Goal: Task Accomplishment & Management: Use online tool/utility

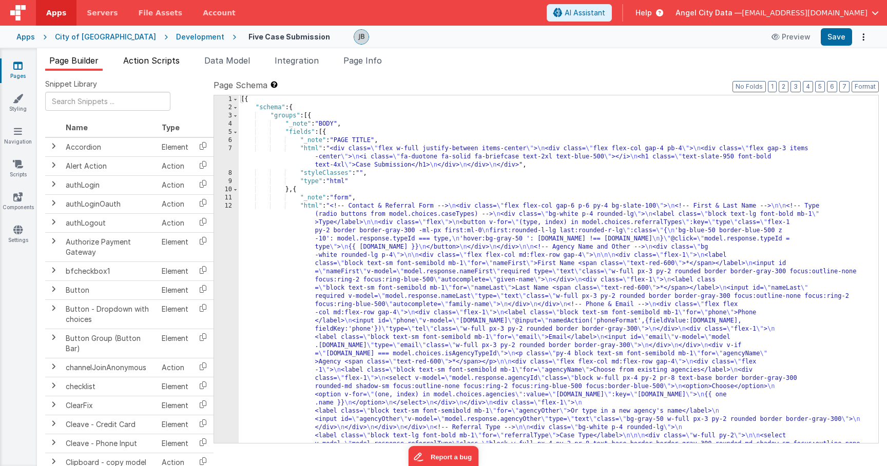
click at [156, 62] on span "Action Scripts" at bounding box center [151, 60] width 56 height 10
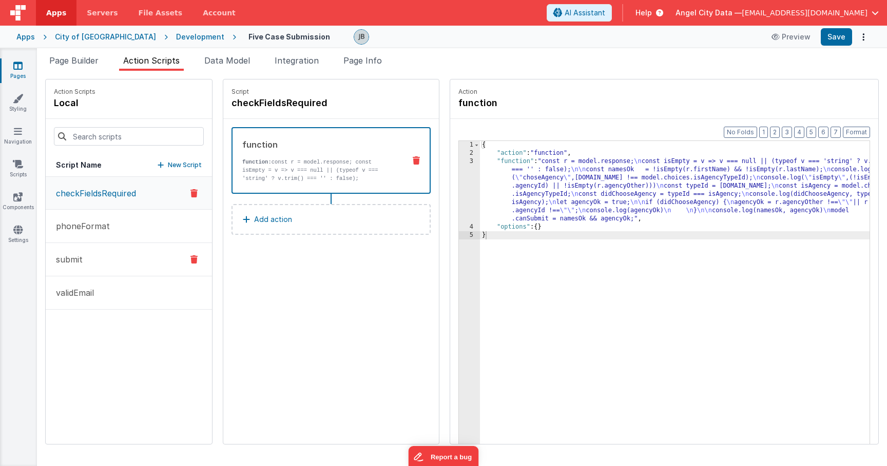
click at [117, 254] on button "submit" at bounding box center [129, 259] width 166 height 33
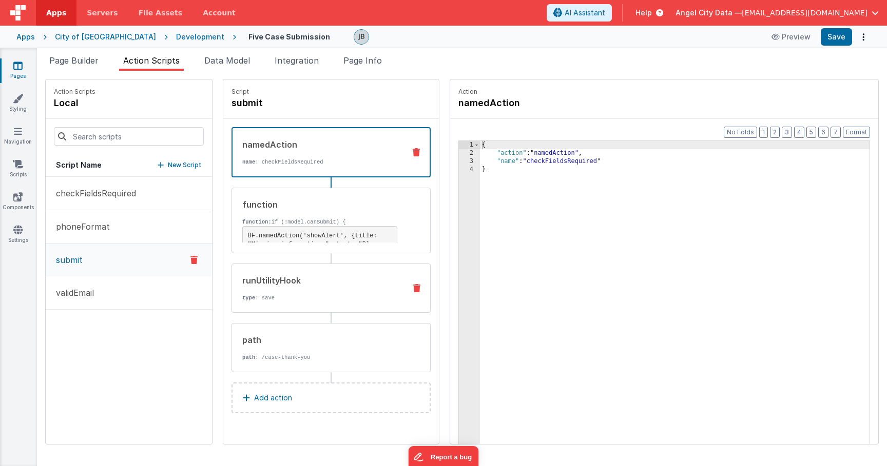
click at [268, 300] on p "type : save" at bounding box center [319, 298] width 155 height 8
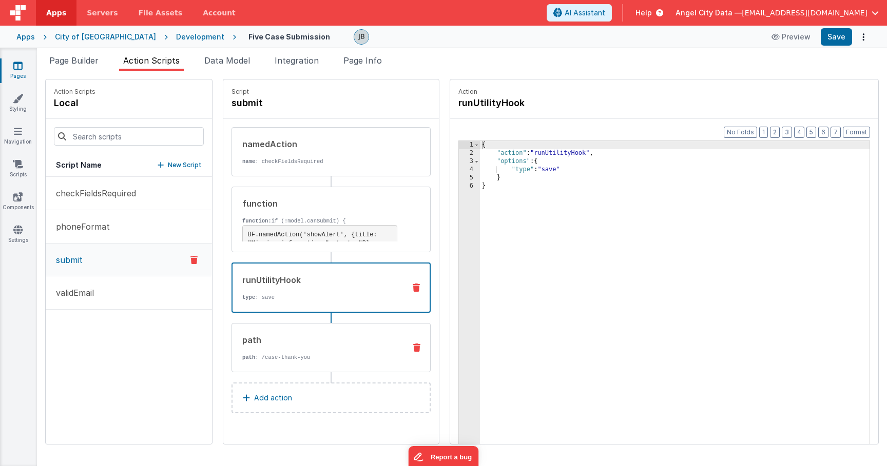
click at [280, 346] on div "path path : /case-thank-you" at bounding box center [314, 348] width 165 height 28
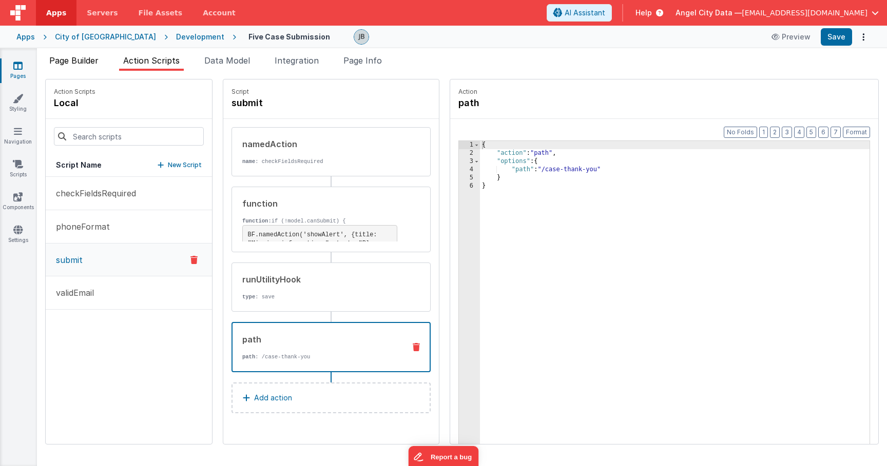
click at [80, 60] on span "Page Builder" at bounding box center [73, 60] width 49 height 10
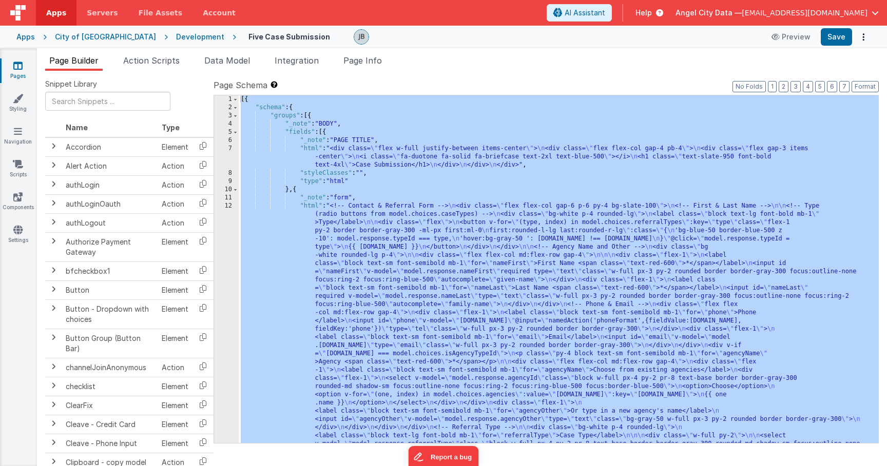
scroll to position [375, 0]
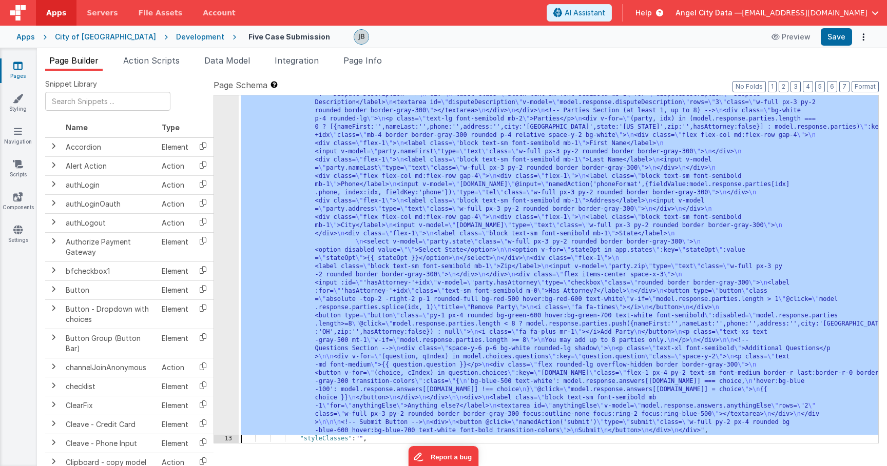
click at [225, 256] on div "12" at bounding box center [226, 131] width 25 height 607
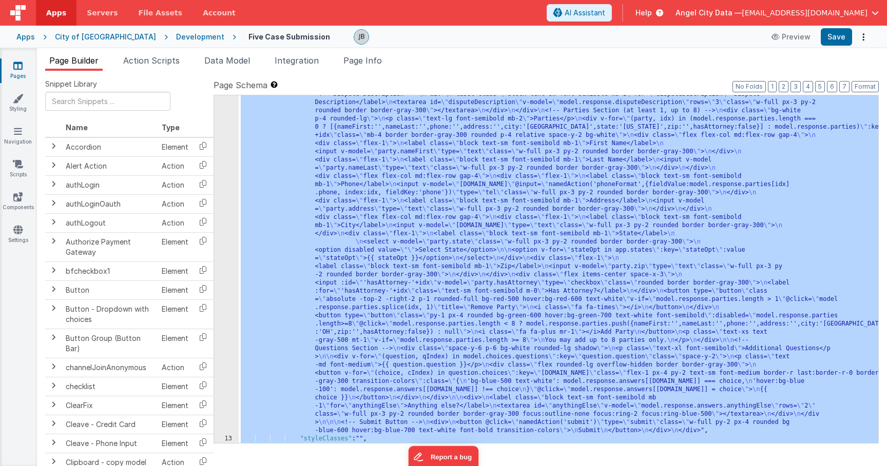
click at [228, 219] on div "12" at bounding box center [226, 131] width 25 height 607
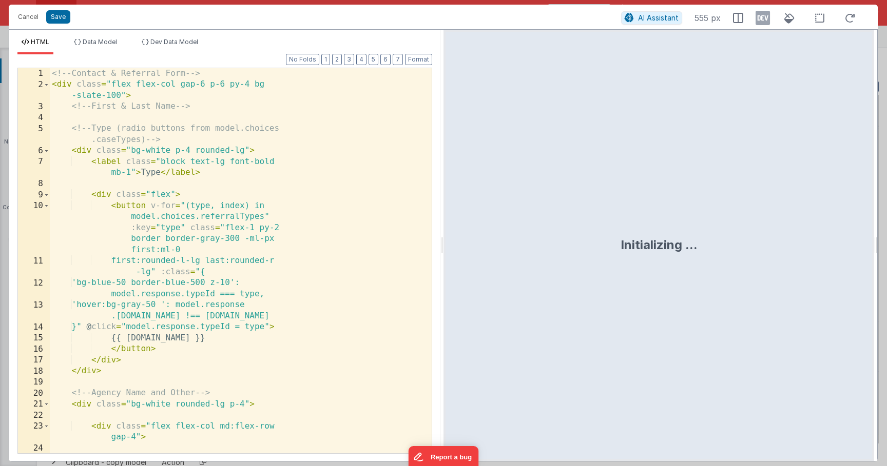
click at [255, 207] on div "<!-- Contact & Referral Form --> < div class = "flex flex-col gap-6 p-6 py-4 bg…" at bounding box center [241, 277] width 382 height 419
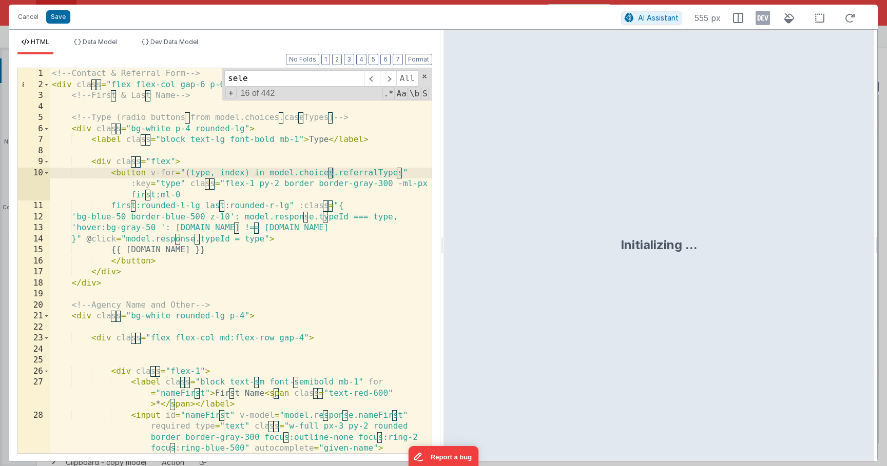
scroll to position [635, 0]
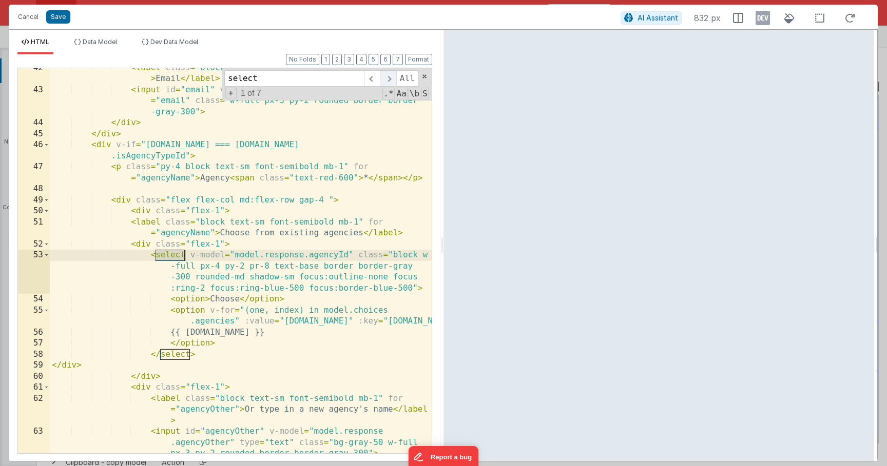
type input "select"
click at [388, 77] on span at bounding box center [388, 78] width 16 height 16
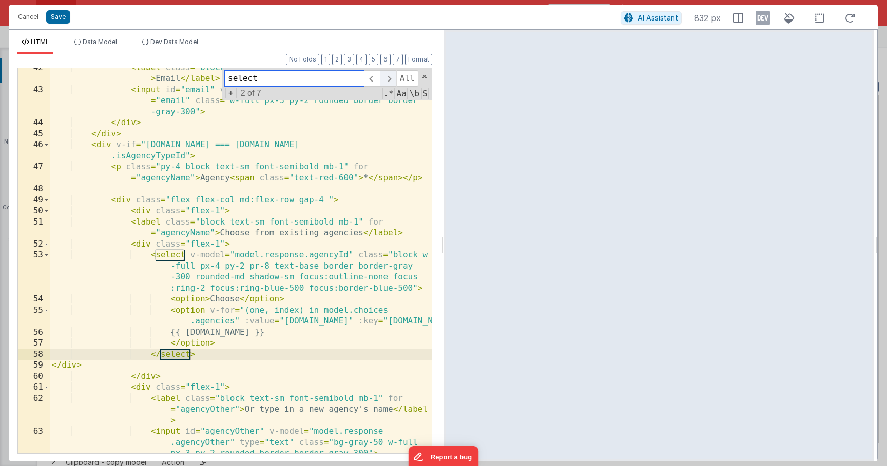
click at [388, 77] on span at bounding box center [388, 78] width 16 height 16
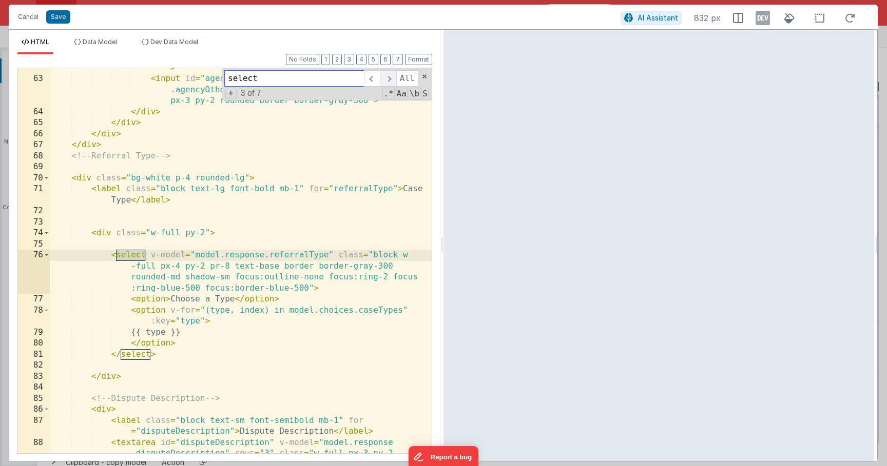
scroll to position [988, 0]
click at [108, 42] on span "Data Model" at bounding box center [100, 42] width 34 height 8
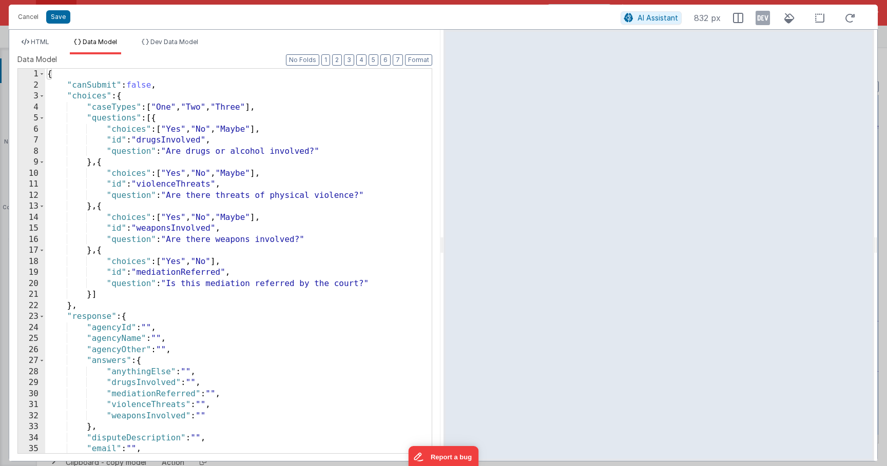
click at [37, 36] on div "HTML Data Model Dev Data Model Format 7 6 5 4 3 2 1 No Folds 62 63 64 65 66 67 …" at bounding box center [224, 246] width 431 height 432
click at [39, 41] on span "HTML" at bounding box center [40, 42] width 18 height 8
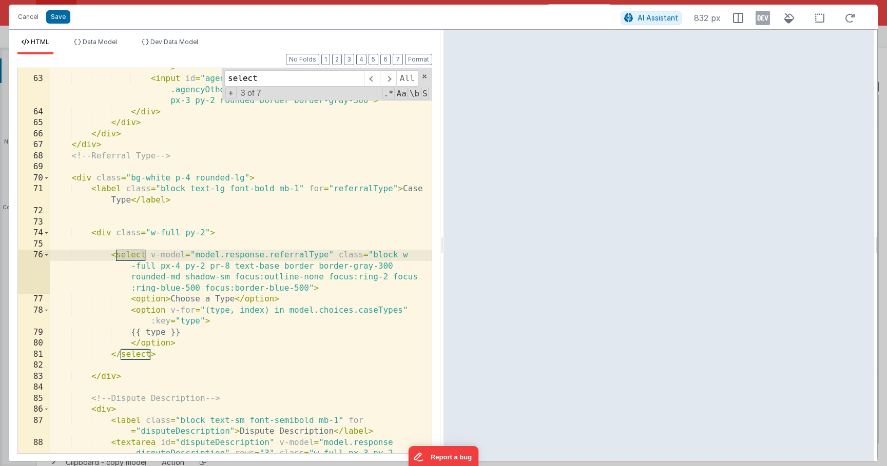
click at [154, 262] on div "< label class = "block text-sm font-semibold mb-1" for = "agencyOther" > Or typ…" at bounding box center [241, 267] width 382 height 452
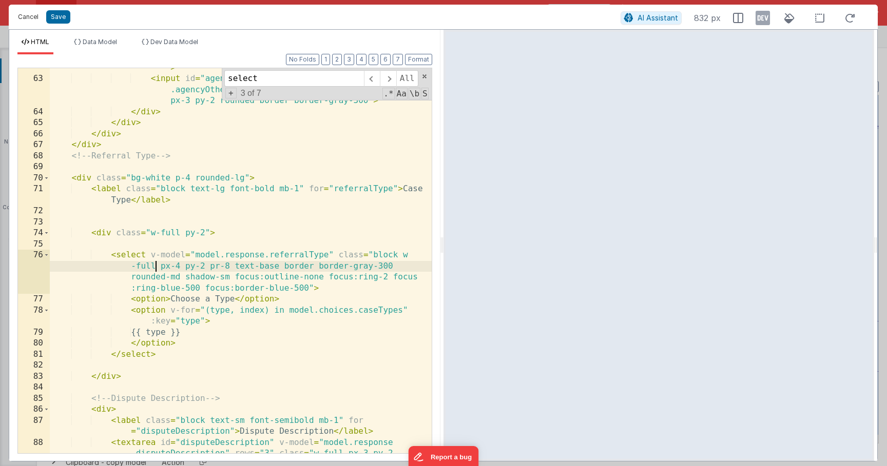
click at [22, 17] on button "Cancel" at bounding box center [28, 17] width 31 height 14
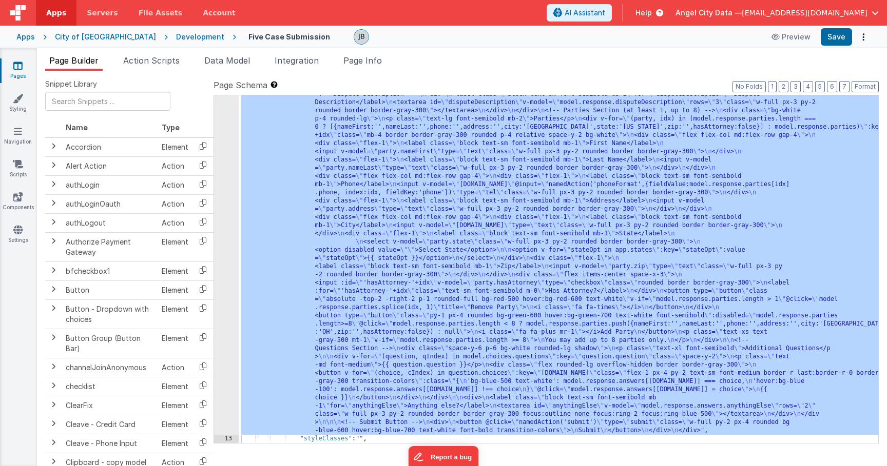
click at [23, 37] on div "Apps" at bounding box center [25, 37] width 18 height 10
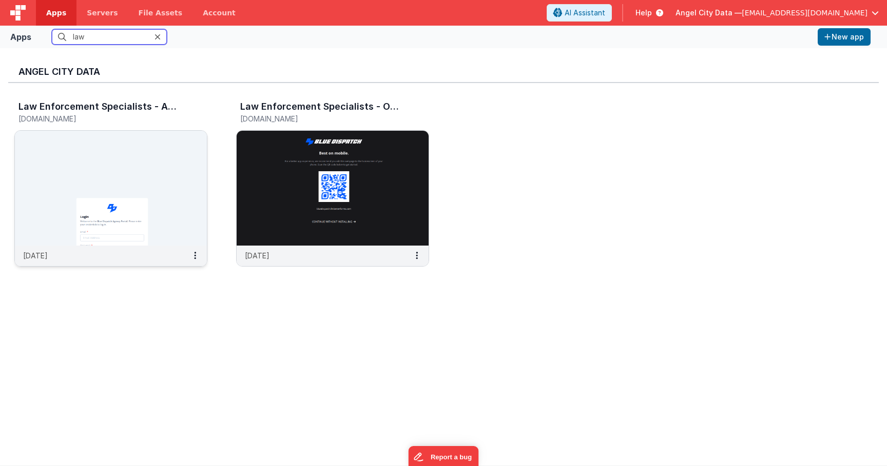
type input "law"
click at [121, 186] on img at bounding box center [111, 188] width 192 height 115
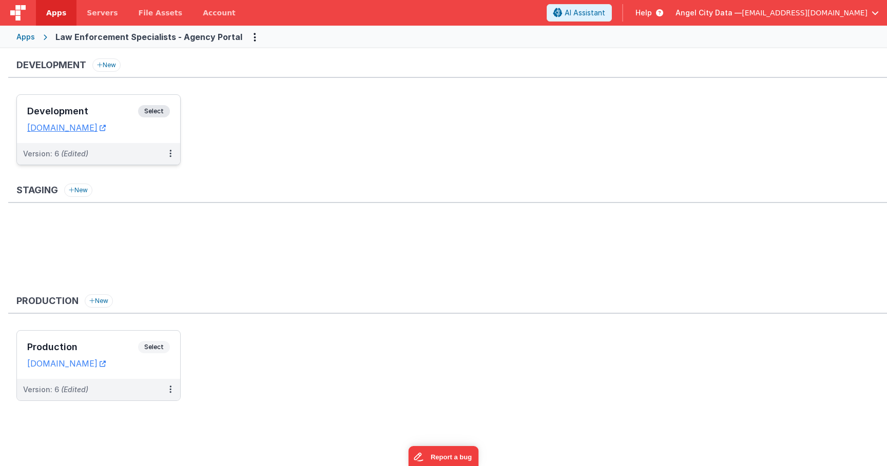
click at [122, 115] on h3 "Development" at bounding box center [82, 111] width 111 height 10
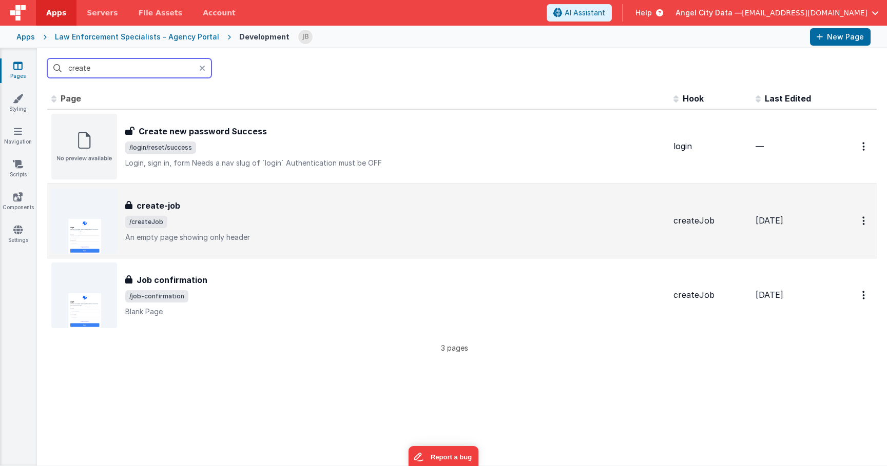
type input "create"
click at [147, 202] on h3 "create-job" at bounding box center [158, 206] width 44 height 12
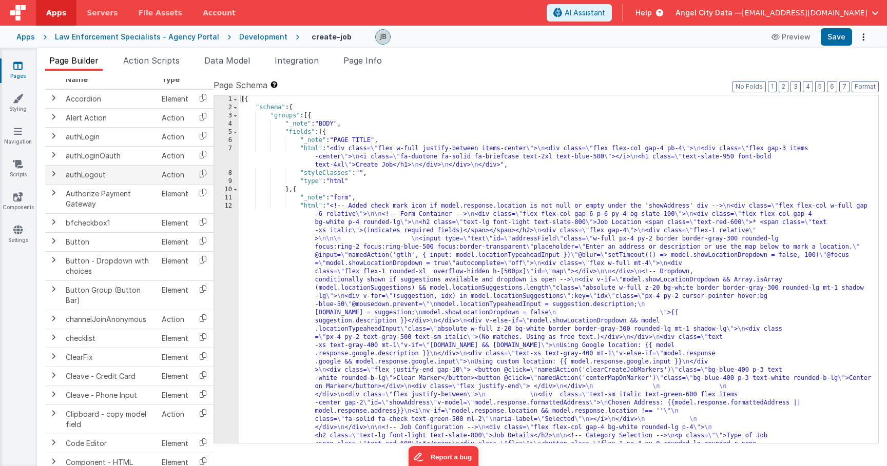
scroll to position [55, 0]
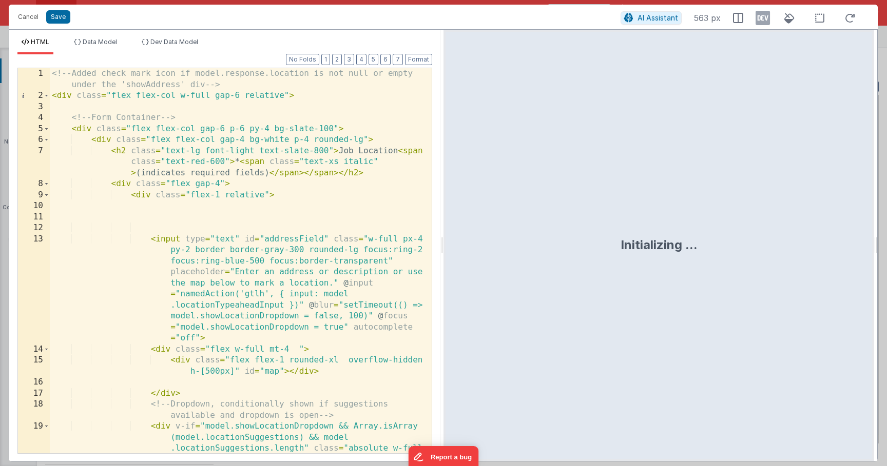
click at [156, 315] on div "<!-- Added check mark icon if model.response.location is not null or empty unde…" at bounding box center [241, 299] width 382 height 463
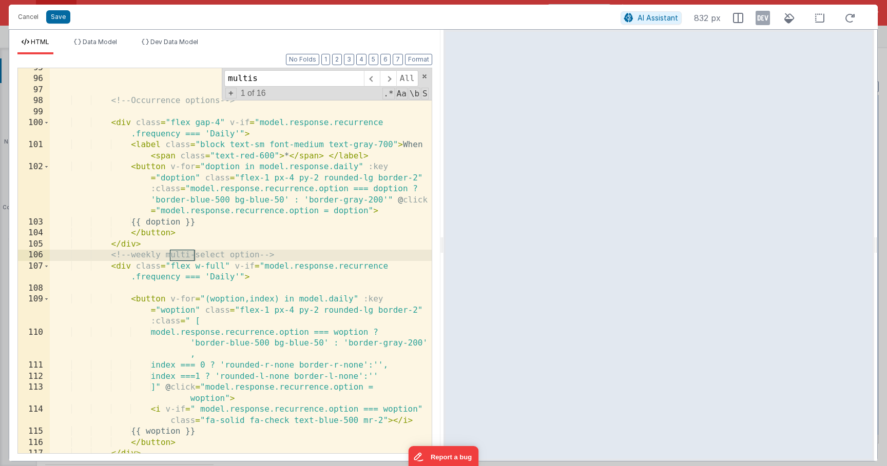
scroll to position [2422, 0]
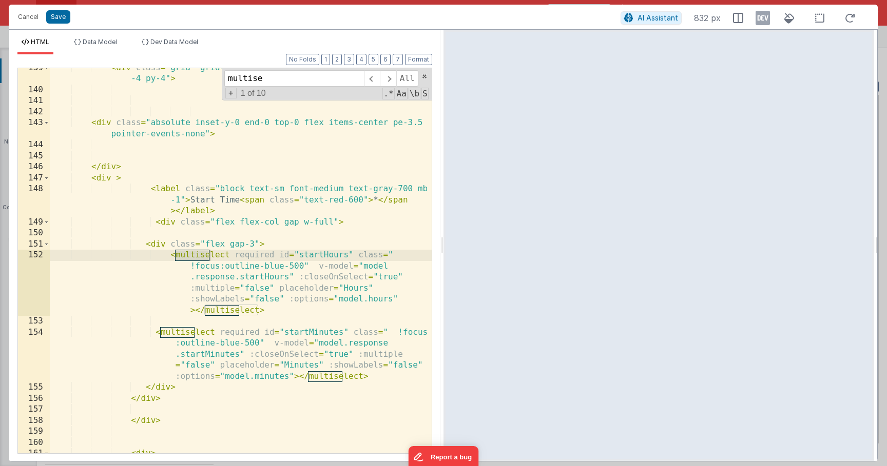
type input "multise"
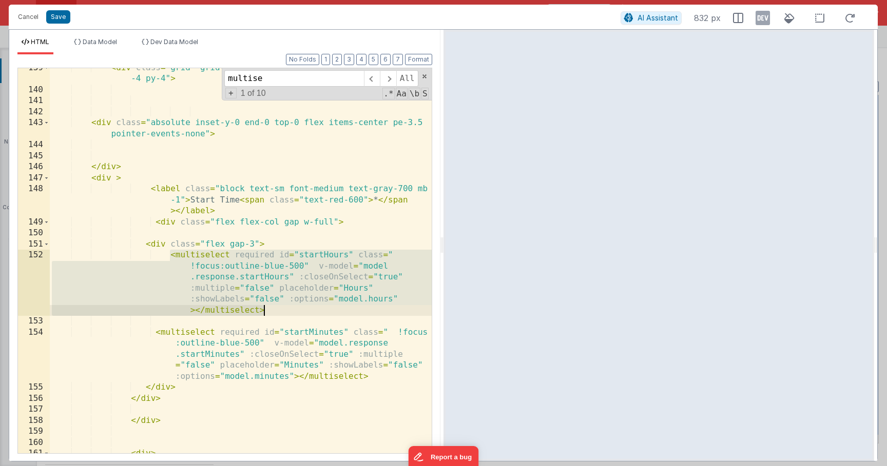
drag, startPoint x: 169, startPoint y: 256, endPoint x: 282, endPoint y: 309, distance: 124.6
click at [282, 309] on div "< div class = "grid grid-cols-1 sm:grid-cols-2 md:grid-cols-3 gap -4 py-4" > < …" at bounding box center [241, 272] width 382 height 419
click at [16, 15] on button "Cancel" at bounding box center [28, 17] width 31 height 14
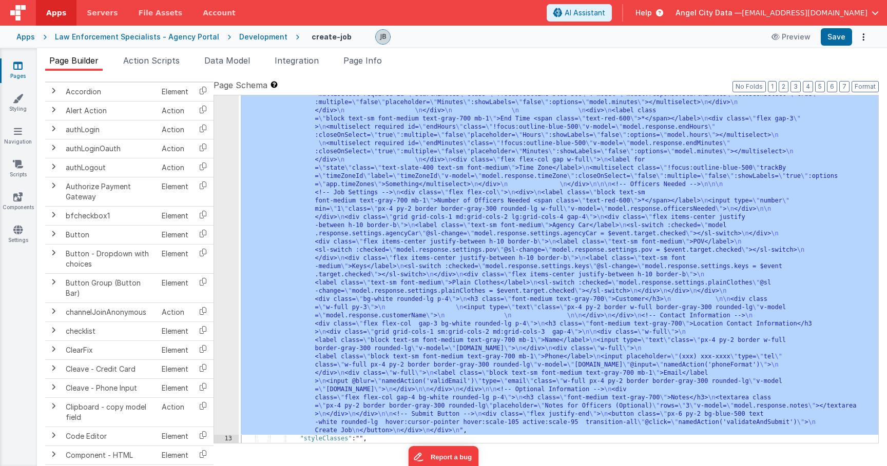
click at [43, 37] on icon at bounding box center [45, 37] width 20 height 1
click at [22, 37] on div "Apps" at bounding box center [25, 37] width 18 height 10
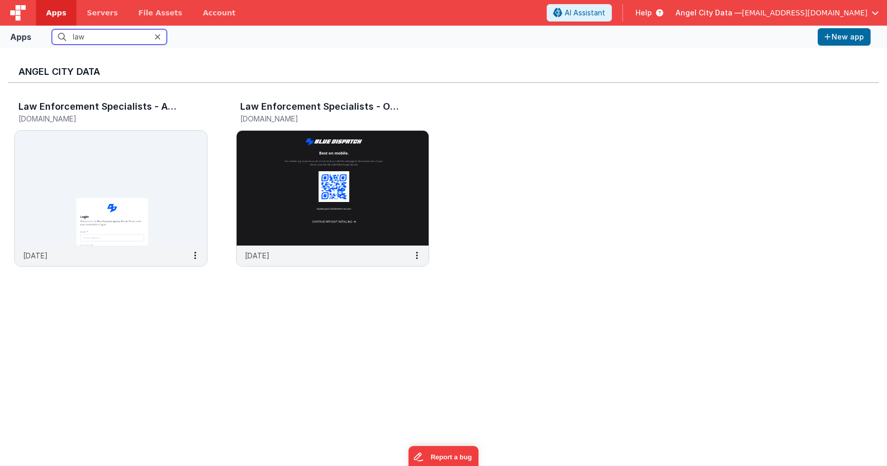
click at [100, 37] on input "law" at bounding box center [109, 36] width 115 height 15
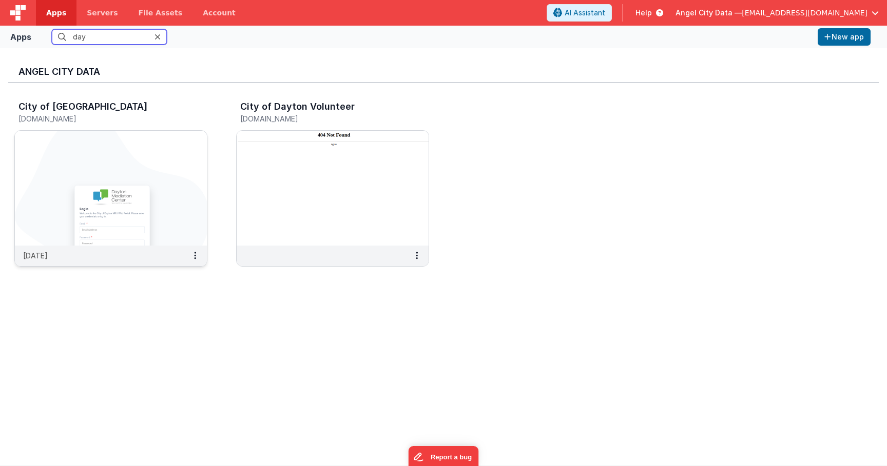
type input "day"
click at [93, 147] on img at bounding box center [111, 188] width 192 height 115
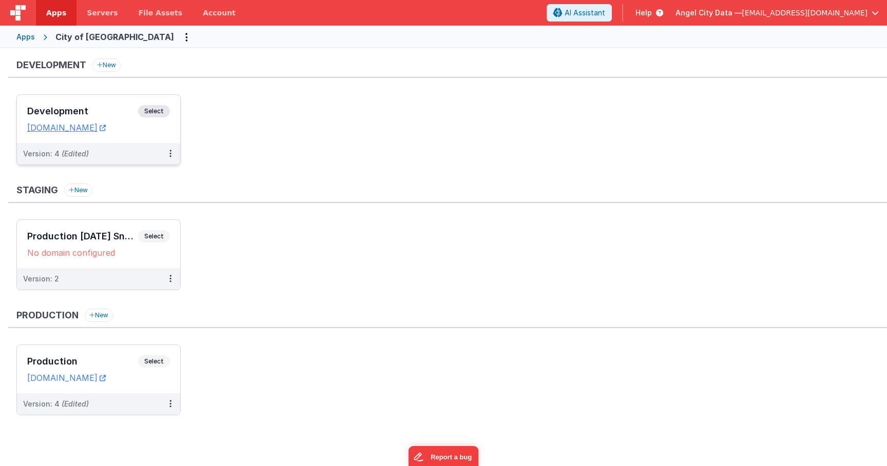
click at [110, 105] on div "Development Select" at bounding box center [98, 113] width 143 height 17
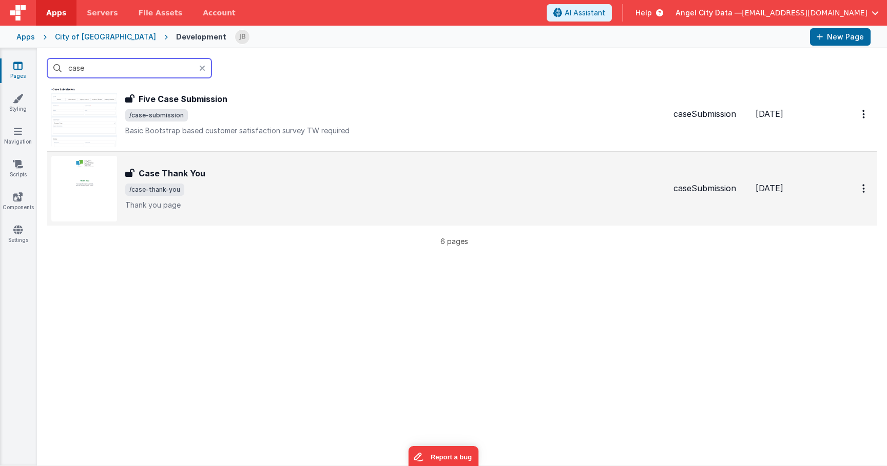
scroll to position [326, 0]
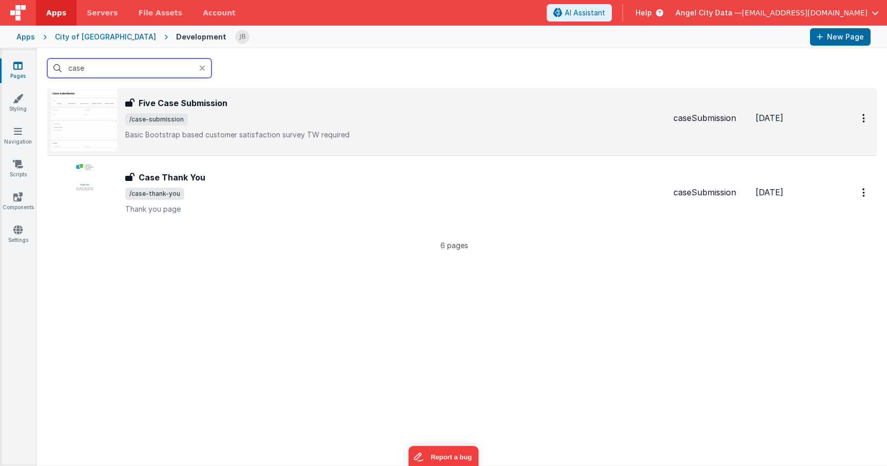
type input "case"
click at [182, 108] on h3 "Five Case Submission" at bounding box center [183, 103] width 89 height 12
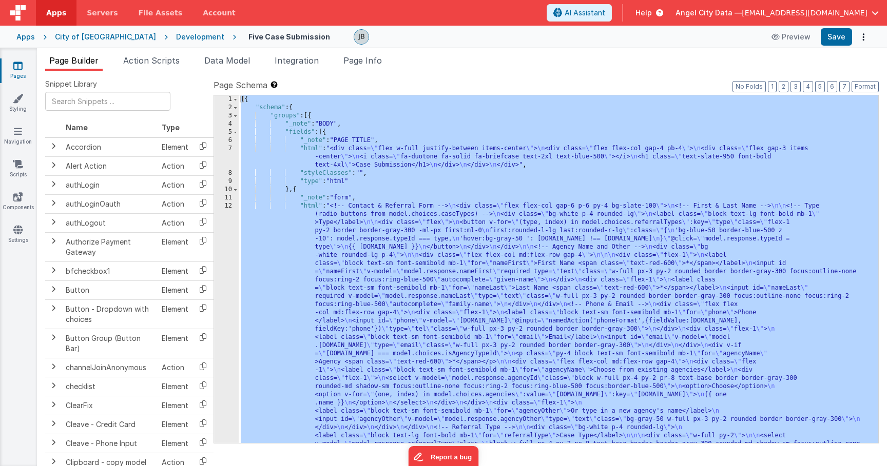
scroll to position [375, 0]
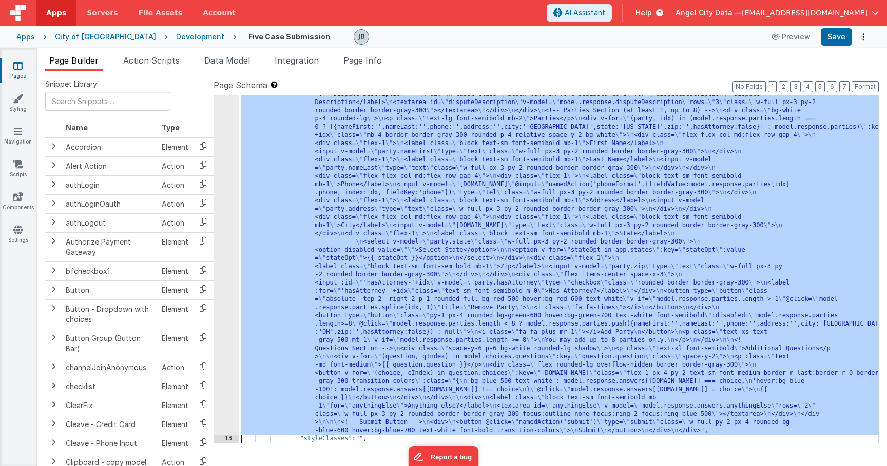
click at [225, 264] on div "12" at bounding box center [226, 131] width 25 height 607
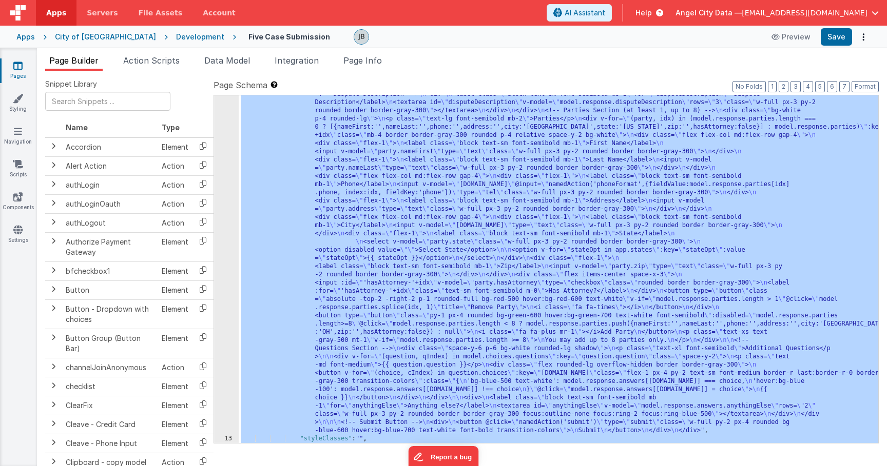
click at [230, 260] on div "12" at bounding box center [226, 131] width 25 height 607
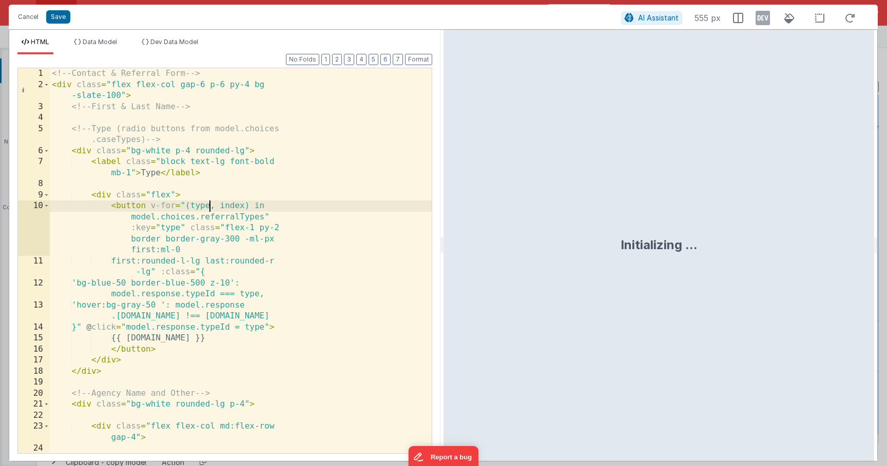
scroll to position [0, 0]
click at [210, 204] on div "<!-- Contact & Referral Form --> < div class = "flex flex-col gap-6 p-6 py-4 bg…" at bounding box center [241, 271] width 382 height 407
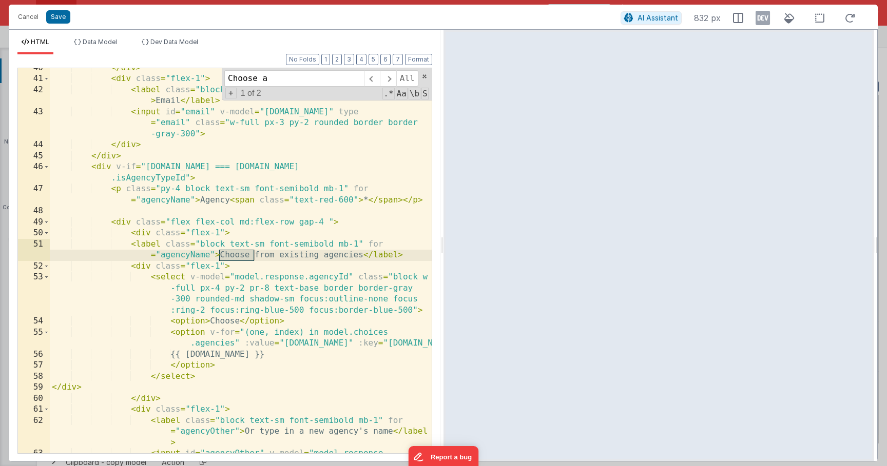
scroll to position [1032, 0]
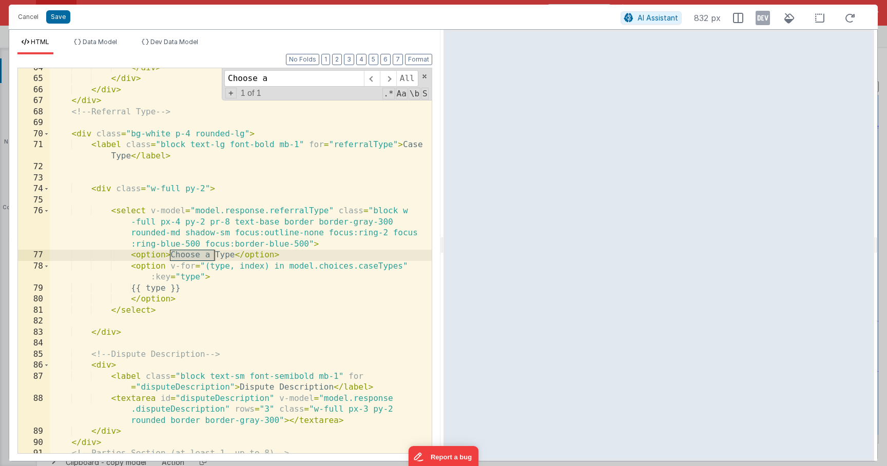
type input "Choose a"
click at [146, 194] on div "</ div > </ div > </ div > </ div > <!-- Referral Type --> < div class = "bg-wh…" at bounding box center [241, 266] width 382 height 407
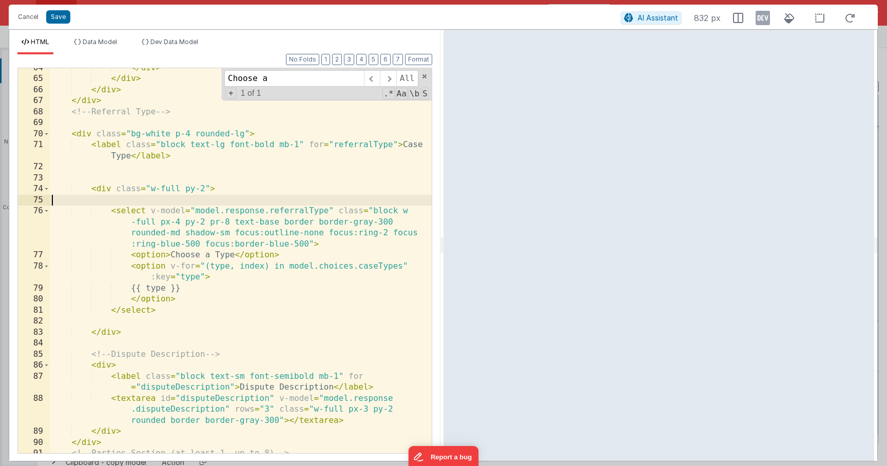
click at [130, 202] on div "</ div > </ div > </ div > </ div > <!-- Referral Type --> < div class = "bg-wh…" at bounding box center [241, 266] width 382 height 407
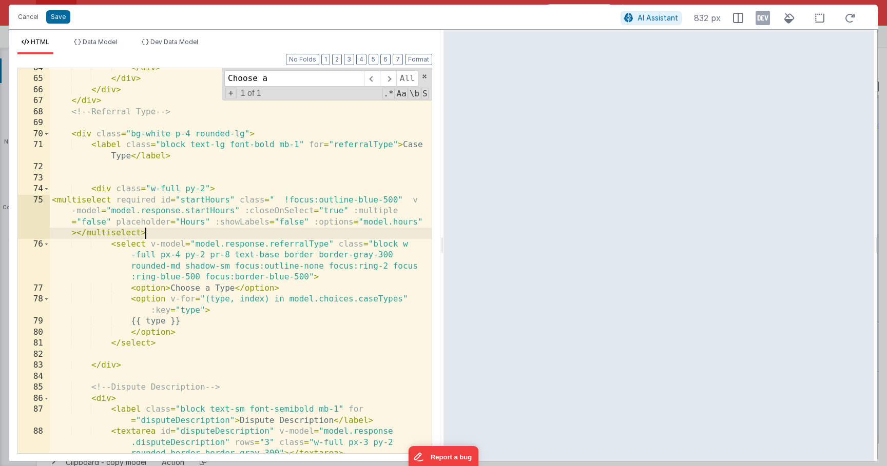
click at [203, 213] on div "</ div > </ div > </ div > </ div > <!-- Referral Type --> < div class = "bg-wh…" at bounding box center [241, 277] width 382 height 429
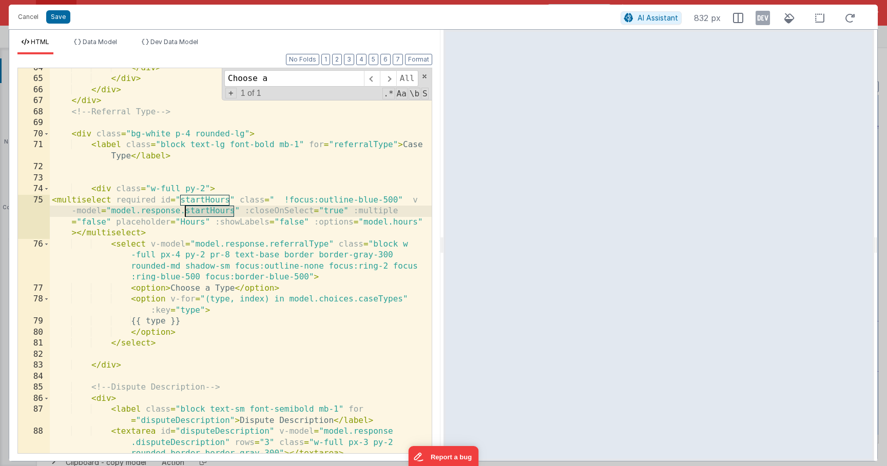
click at [203, 213] on div "</ div > </ div > </ div > </ div > <!-- Referral Type --> < div class = "bg-wh…" at bounding box center [241, 277] width 382 height 429
click at [187, 219] on div "</ div > </ div > </ div > </ div > <!-- Referral Type --> < div class = "bg-wh…" at bounding box center [241, 277] width 382 height 429
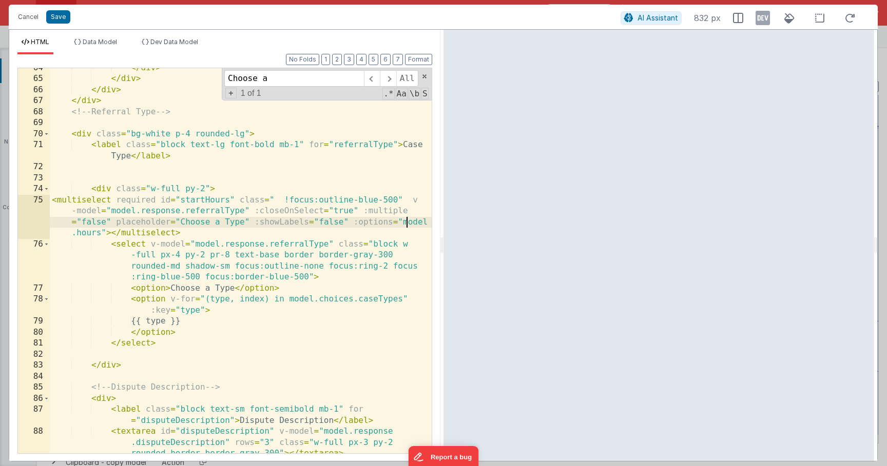
click at [408, 223] on div "</ div > </ div > </ div > </ div > <!-- Referral Type --> < div class = "bg-wh…" at bounding box center [241, 277] width 382 height 429
click at [190, 203] on div "</ div > </ div > </ div > </ div > <!-- Referral Type --> < div class = "bg-wh…" at bounding box center [241, 277] width 382 height 429
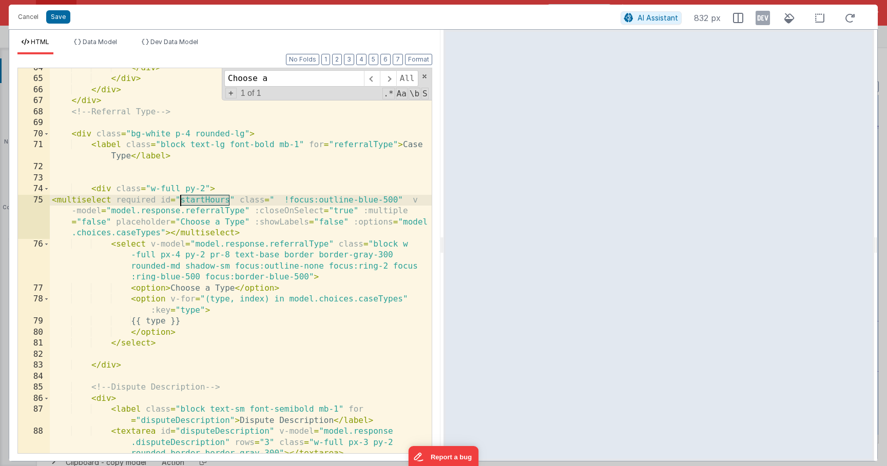
click at [190, 203] on div "</ div > </ div > </ div > </ div > <!-- Referral Type --> < div class = "bg-wh…" at bounding box center [241, 277] width 382 height 429
click at [286, 248] on div "</ div > </ div > </ div > </ div > <!-- Referral Type --> < div class = "bg-wh…" at bounding box center [241, 277] width 382 height 429
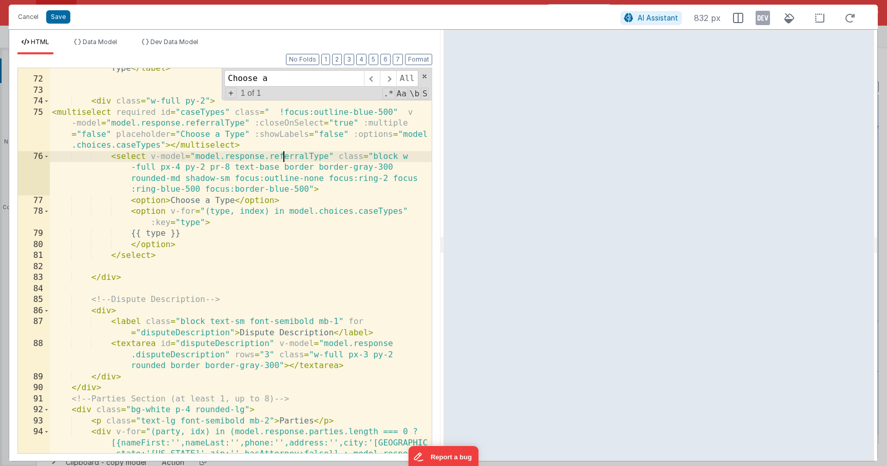
scroll to position [1123, 0]
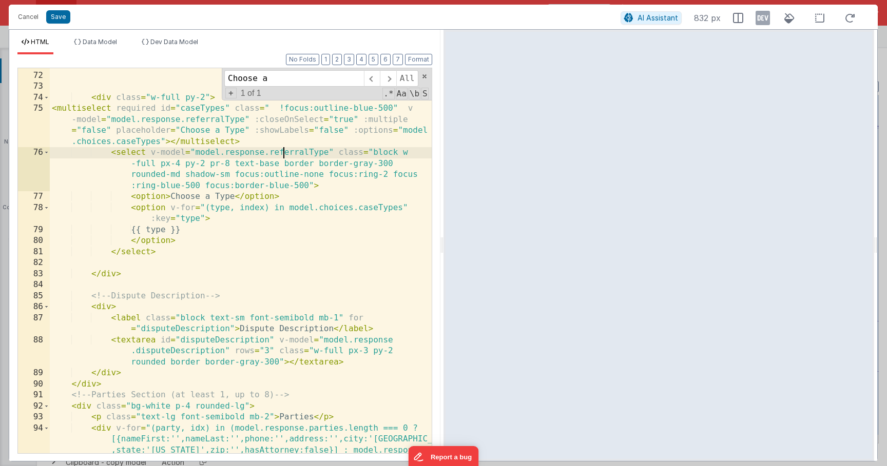
click at [187, 220] on div "< label class = "block text-lg font-bold mb-1" for = "referralType" > Case Type…" at bounding box center [241, 279] width 382 height 463
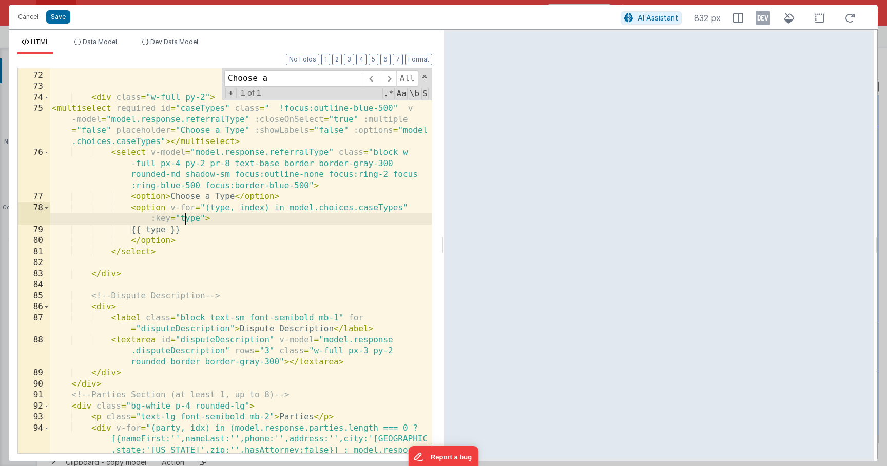
click at [187, 220] on div "< label class = "block text-lg font-bold mb-1" for = "referralType" > Case Type…" at bounding box center [241, 279] width 382 height 463
click at [100, 41] on span "Data Model" at bounding box center [100, 42] width 34 height 8
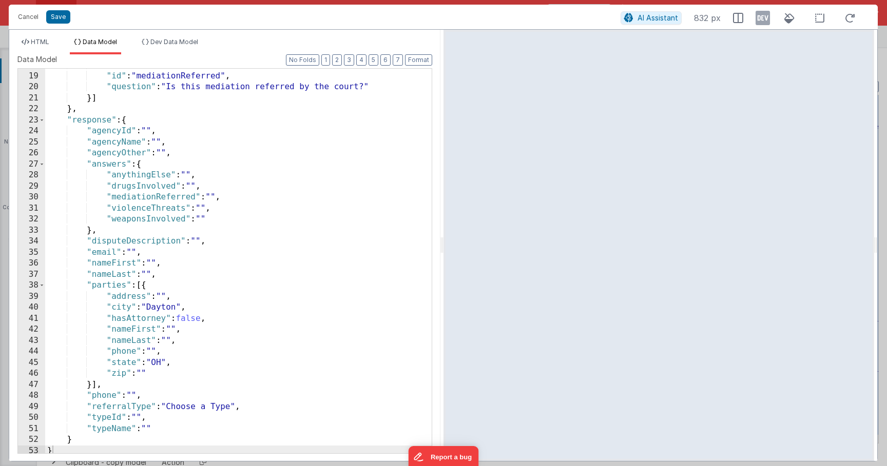
scroll to position [53, 0]
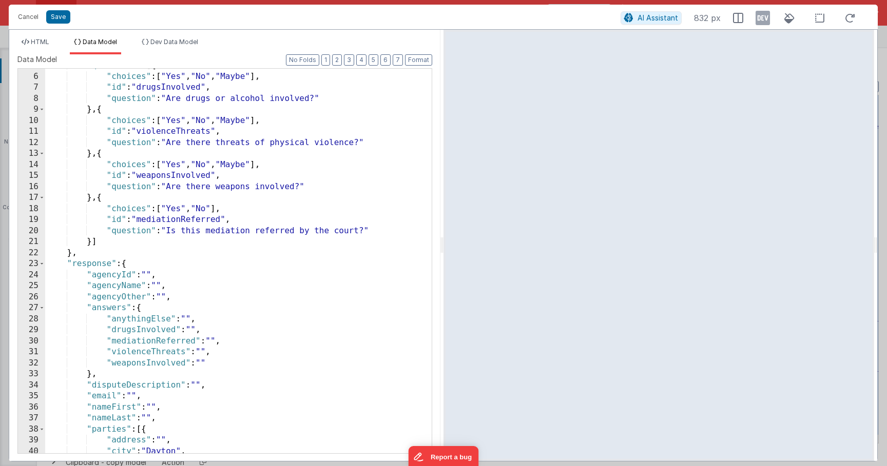
click at [45, 262] on div "23" at bounding box center [31, 264] width 27 height 11
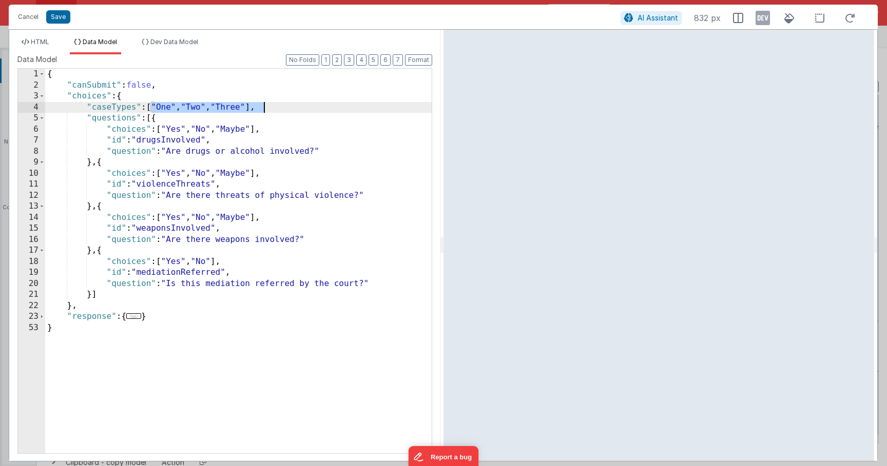
drag, startPoint x: 150, startPoint y: 107, endPoint x: 262, endPoint y: 109, distance: 111.9
click at [262, 109] on div "{ "canSubmit" : false , "choices" : { "caseTypes" : [ "One" , "Two" , "Three" ]…" at bounding box center [238, 272] width 386 height 407
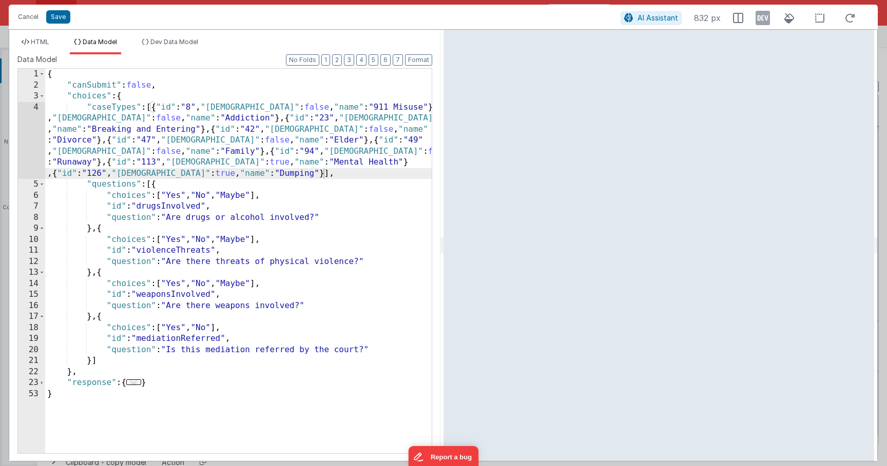
click at [420, 53] on ul "HTML Data Model Dev Data Model" at bounding box center [224, 46] width 431 height 16
click at [419, 58] on button "Format" at bounding box center [418, 59] width 27 height 11
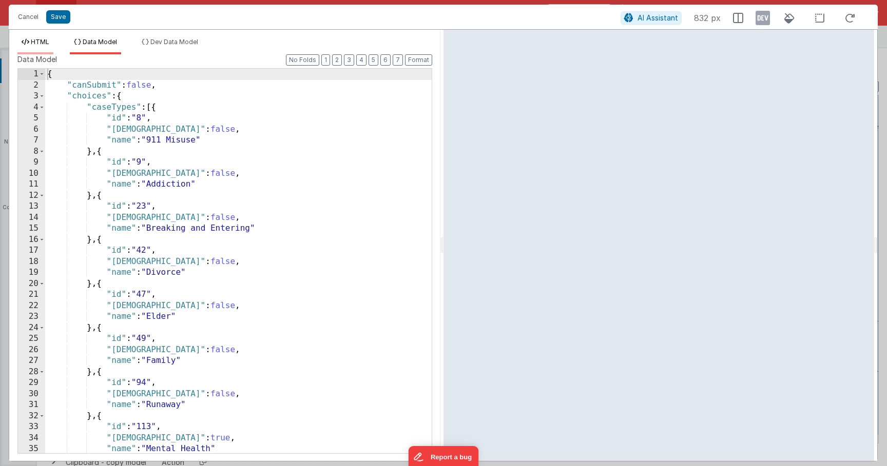
click at [43, 42] on span "HTML" at bounding box center [40, 42] width 18 height 8
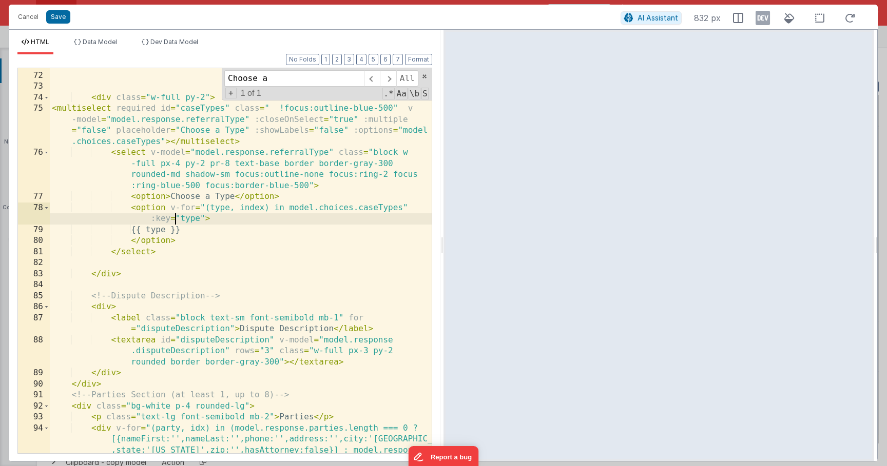
click at [174, 213] on div "< label class = "block text-lg font-bold mb-1" for = "referralType" > Case Type…" at bounding box center [241, 279] width 382 height 463
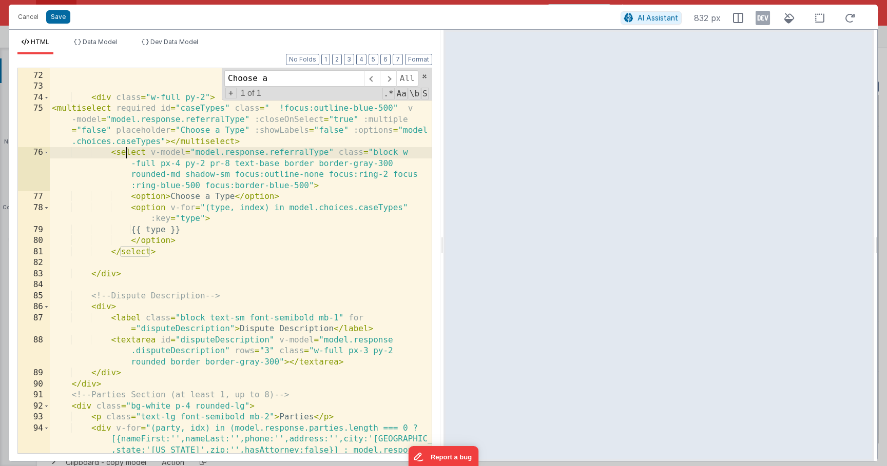
click at [124, 156] on div "< label class = "block text-lg font-bold mb-1" for = "referralType" > Case Type…" at bounding box center [241, 279] width 382 height 463
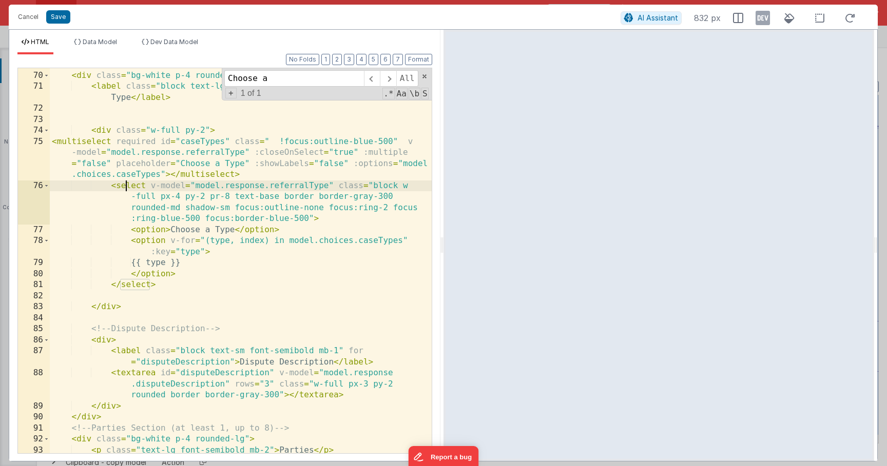
scroll to position [1090, 0]
click at [170, 174] on div "< div class = "bg-white p-4 rounded-lg" > < label class = "block text-lg font-b…" at bounding box center [241, 262] width 382 height 407
click at [132, 183] on div "< div class = "bg-white p-4 rounded-lg" > < label class = "block text-lg font-b…" at bounding box center [241, 262] width 382 height 407
click at [161, 172] on div "< div class = "bg-white p-4 rounded-lg" > < label class = "block text-lg font-b…" at bounding box center [241, 262] width 382 height 407
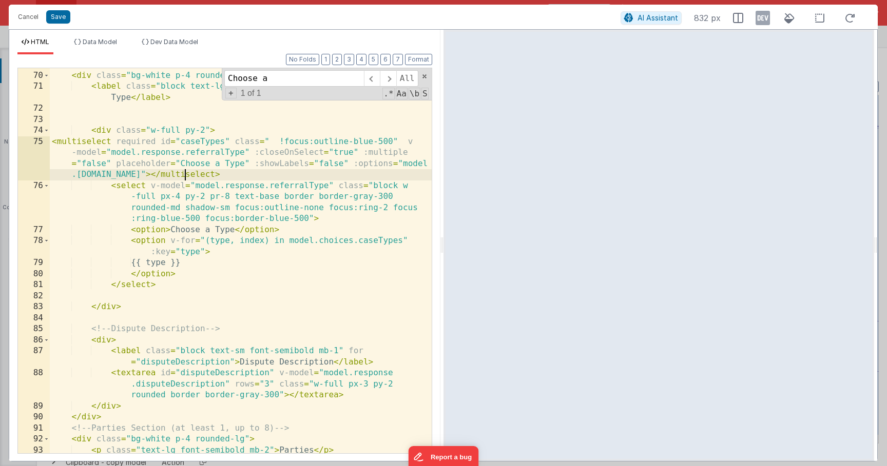
click at [184, 174] on div "< div class = "bg-white p-4 rounded-lg" > < label class = "block text-lg font-b…" at bounding box center [241, 262] width 382 height 407
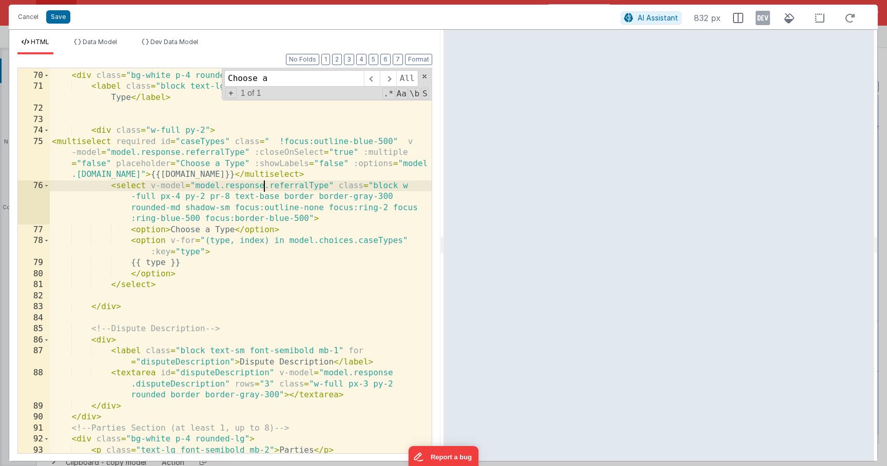
click at [266, 185] on div "< div class = "bg-white p-4 rounded-lg" > < label class = "block text-lg font-b…" at bounding box center [241, 262] width 382 height 407
click at [131, 191] on div "< div class = "bg-white p-4 rounded-lg" > < label class = "block text-lg font-b…" at bounding box center [241, 262] width 382 height 407
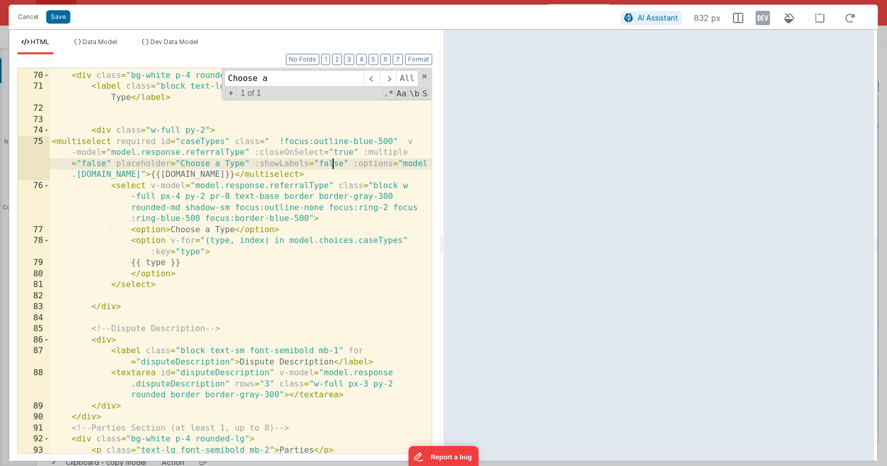
click at [331, 165] on div "< div class = "bg-white p-4 rounded-lg" > < label class = "block text-lg font-b…" at bounding box center [241, 262] width 382 height 407
drag, startPoint x: 186, startPoint y: 178, endPoint x: 342, endPoint y: 178, distance: 156.0
click at [342, 178] on div "< div class = "bg-white p-4 rounded-lg" > < label class = "block text-lg font-b…" at bounding box center [241, 262] width 382 height 407
click at [174, 177] on div "< div class = "bg-white p-4 rounded-lg" > < label class = "block text-lg font-b…" at bounding box center [241, 262] width 382 height 407
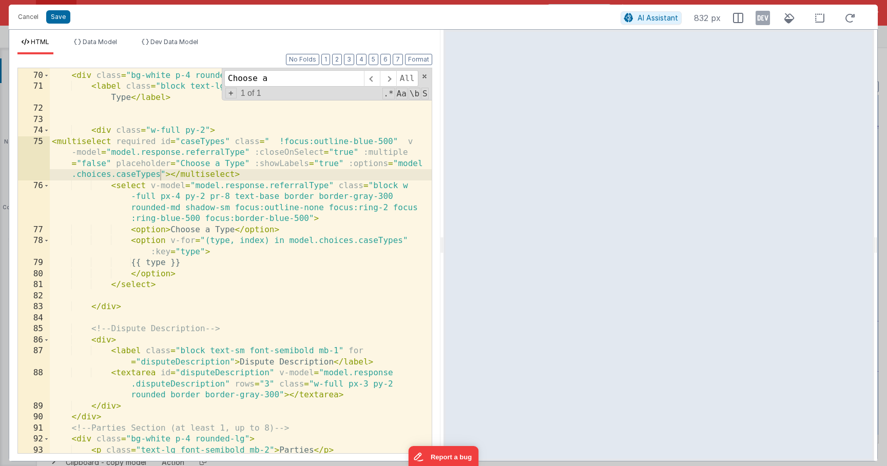
click at [171, 178] on div "< div class = "bg-white p-4 rounded-lg" > < label class = "block text-lg font-b…" at bounding box center [241, 262] width 382 height 407
click at [278, 179] on div "< div class = "bg-white p-4 rounded-lg" > < label class = "block text-lg font-b…" at bounding box center [241, 262] width 382 height 407
drag, startPoint x: 326, startPoint y: 175, endPoint x: 171, endPoint y: 178, distance: 155.0
click at [171, 178] on div "< div class = "bg-white p-4 rounded-lg" > < label class = "block text-lg font-b…" at bounding box center [241, 262] width 382 height 407
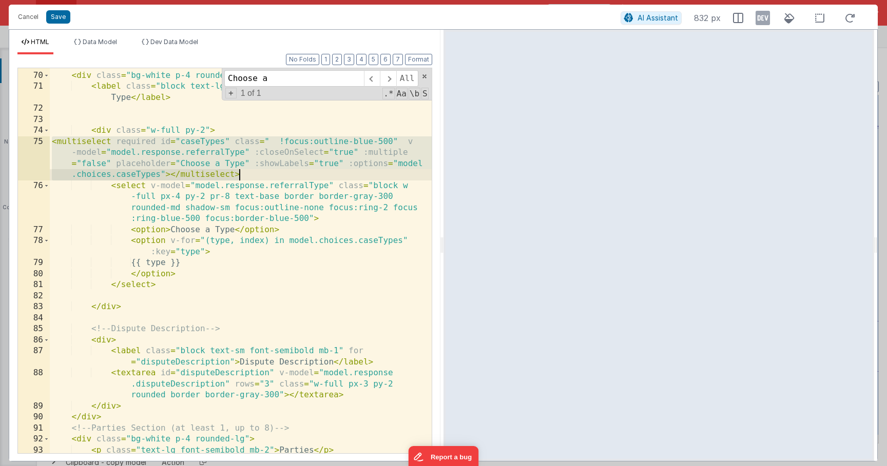
drag, startPoint x: 52, startPoint y: 144, endPoint x: 253, endPoint y: 173, distance: 203.3
click at [253, 173] on div "< div class = "bg-white p-4 rounded-lg" > < label class = "block text-lg font-b…" at bounding box center [241, 262] width 382 height 407
click at [92, 42] on span "Data Model" at bounding box center [100, 42] width 34 height 8
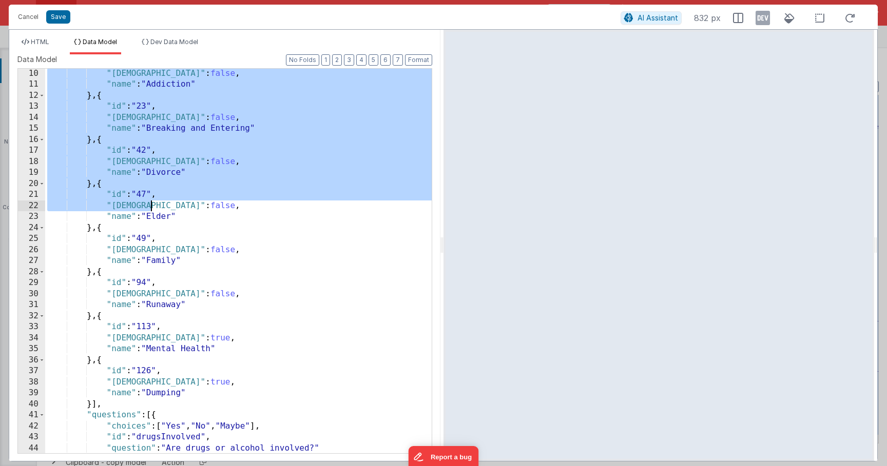
scroll to position [100, 0]
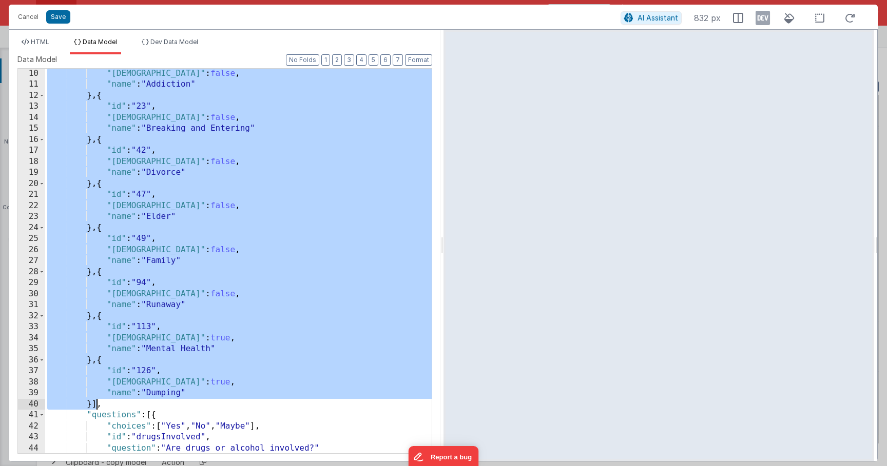
drag, startPoint x: 149, startPoint y: 106, endPoint x: 97, endPoint y: 401, distance: 299.0
click at [97, 401] on div ""isMRU" : false , "name" : "Addiction" } , { "id" : "23" , "isMRU" : false , "n…" at bounding box center [238, 271] width 386 height 407
click at [33, 43] on span "HTML" at bounding box center [40, 42] width 18 height 8
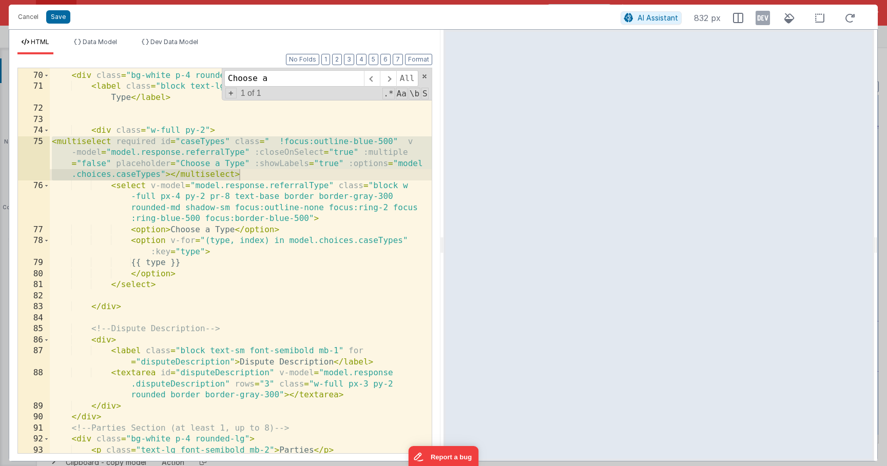
click at [251, 186] on div "< div class = "bg-white p-4 rounded-lg" > < label class = "block text-lg font-b…" at bounding box center [241, 262] width 382 height 407
drag, startPoint x: 243, startPoint y: 177, endPoint x: 49, endPoint y: 145, distance: 196.0
click at [49, 145] on div "69 70 71 72 73 74 75 76 77 78 79 80 81 82 83 84 85 86 87 88 89 90 91 92 93 94 <…" at bounding box center [224, 261] width 415 height 386
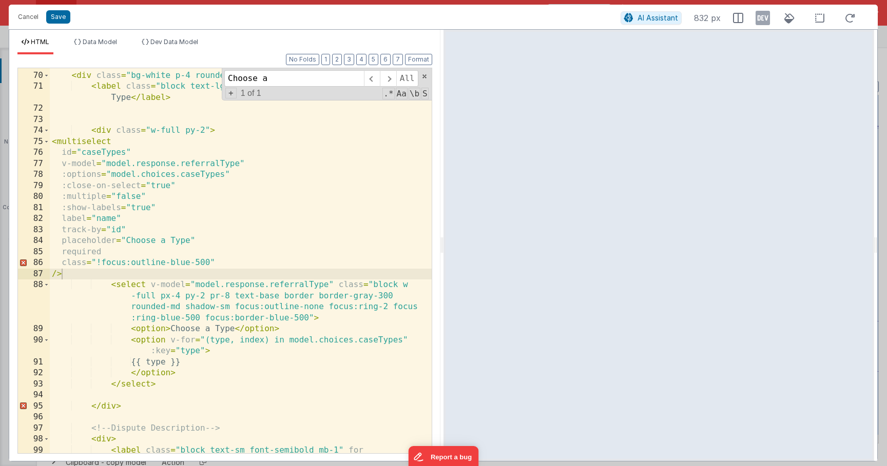
click at [124, 291] on div "< div class = "bg-white p-4 rounded-lg" > < label class = "block text-lg font-b…" at bounding box center [241, 268] width 382 height 419
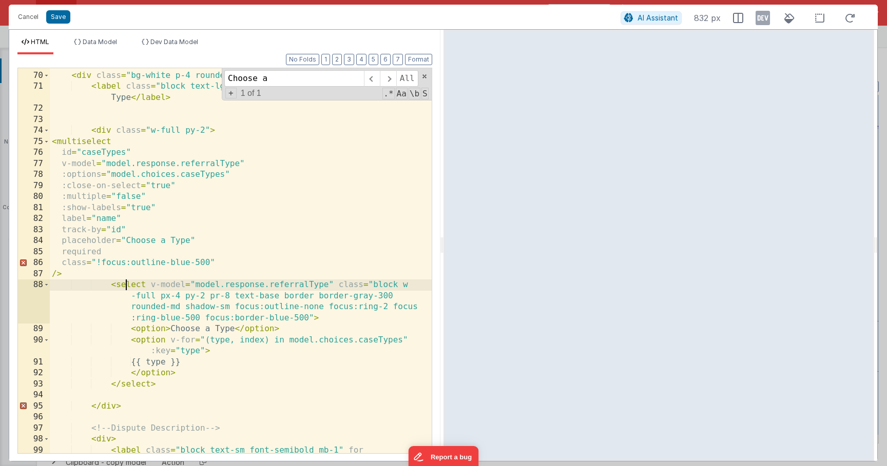
click at [124, 285] on div "< div class = "bg-white p-4 rounded-lg" > < label class = "block text-lg font-b…" at bounding box center [241, 268] width 382 height 419
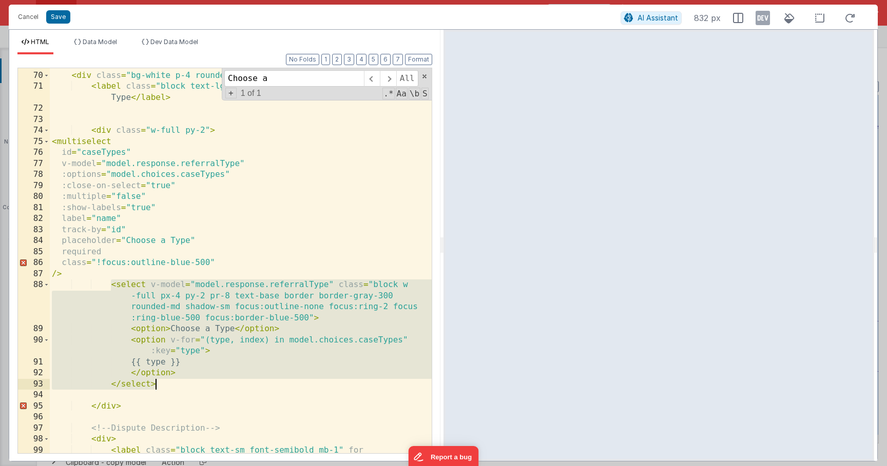
drag, startPoint x: 112, startPoint y: 283, endPoint x: 183, endPoint y: 385, distance: 124.0
click at [183, 385] on div "< div class = "bg-white p-4 rounded-lg" > < label class = "block text-lg font-b…" at bounding box center [241, 268] width 382 height 419
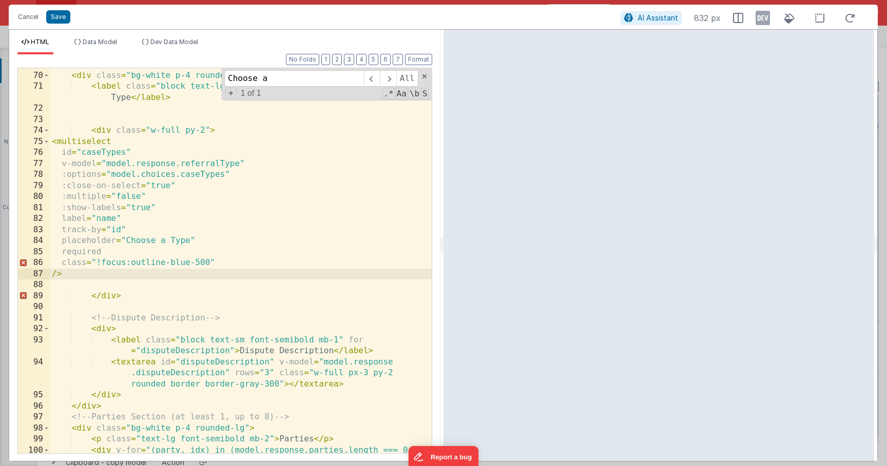
click at [229, 258] on div "< div class = "bg-white p-4 rounded-lg" > < label class = "block text-lg font-b…" at bounding box center [241, 285] width 382 height 452
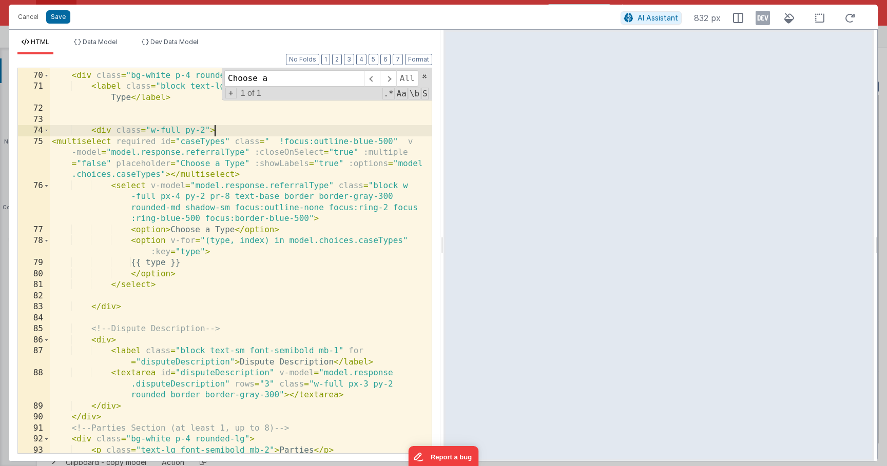
click at [229, 127] on div "< div class = "bg-white p-4 rounded-lg" > < label class = "block text-lg font-b…" at bounding box center [241, 262] width 382 height 407
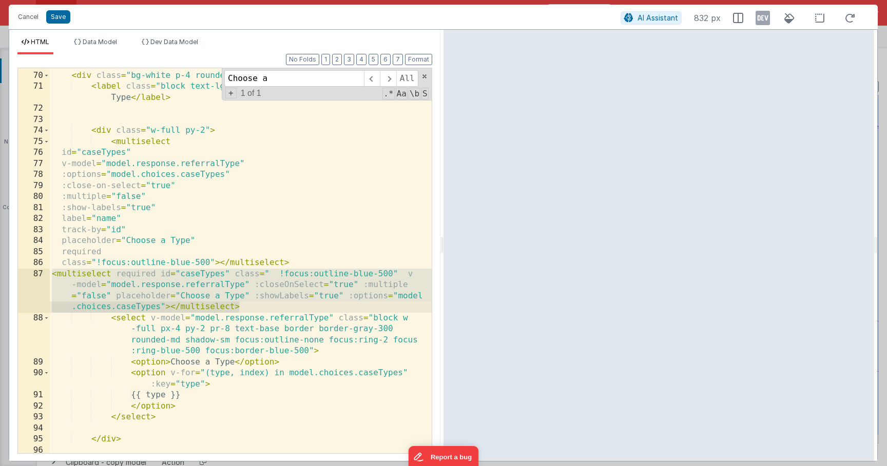
drag, startPoint x: 52, startPoint y: 276, endPoint x: 248, endPoint y: 305, distance: 197.7
click at [248, 305] on div "< div class = "bg-white p-4 rounded-lg" > < label class = "block text-lg font-b…" at bounding box center [241, 262] width 382 height 407
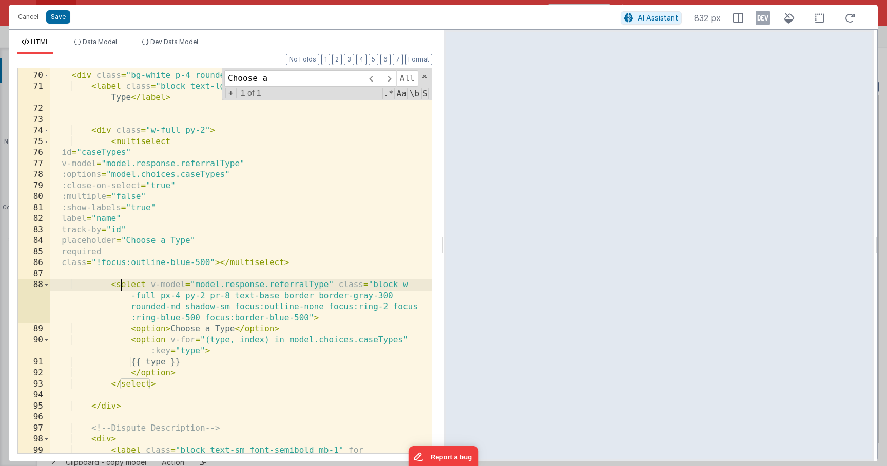
click at [121, 284] on div "< div class = "bg-white p-4 rounded-lg" > < label class = "block text-lg font-b…" at bounding box center [241, 268] width 382 height 419
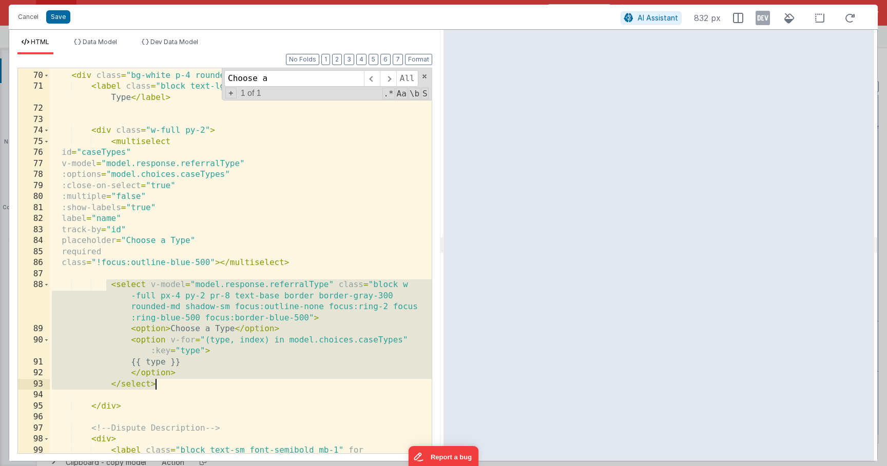
drag, startPoint x: 106, startPoint y: 284, endPoint x: 203, endPoint y: 387, distance: 141.6
click at [203, 387] on div "< div class = "bg-white p-4 rounded-lg" > < label class = "block text-lg font-b…" at bounding box center [241, 268] width 382 height 419
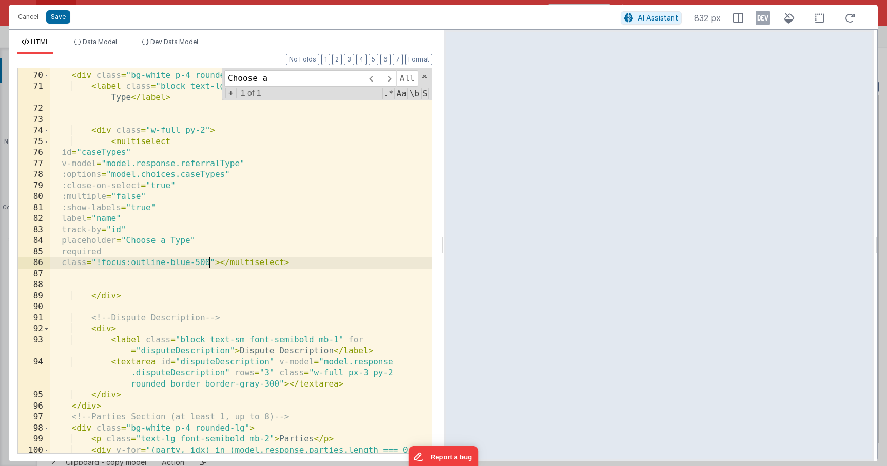
click at [211, 266] on div "< div class = "bg-white p-4 rounded-lg" > < label class = "block text-lg font-b…" at bounding box center [241, 285] width 382 height 452
click at [103, 44] on span "Data Model" at bounding box center [100, 42] width 34 height 8
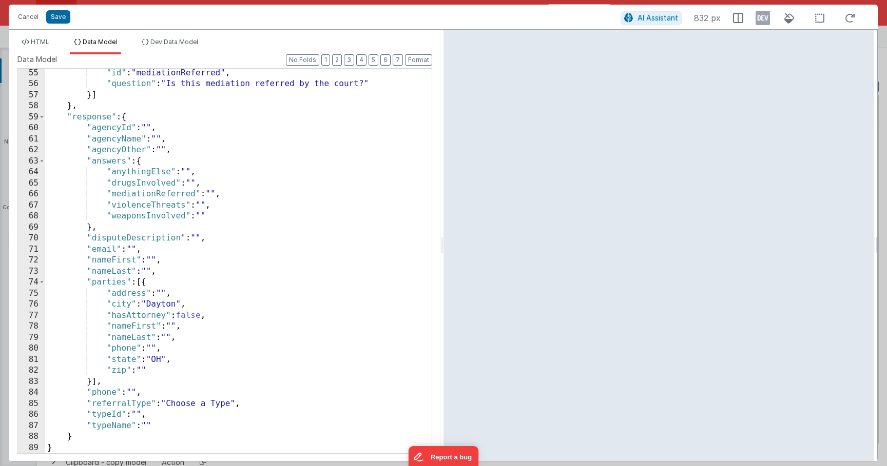
scroll to position [597, 0]
click at [34, 22] on button "Cancel" at bounding box center [28, 17] width 31 height 14
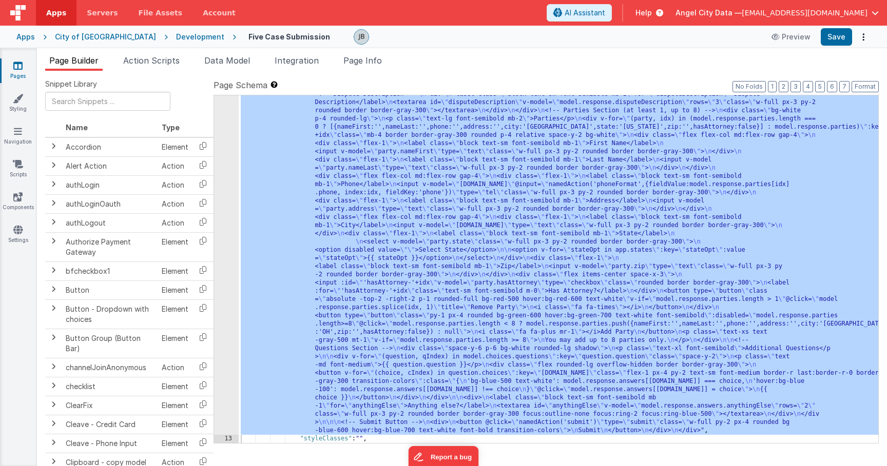
click at [245, 189] on div ""html" : "<!-- Contact & Referral Form --> \n <div class= \" flex flex-col gap-…" at bounding box center [558, 310] width 639 height 964
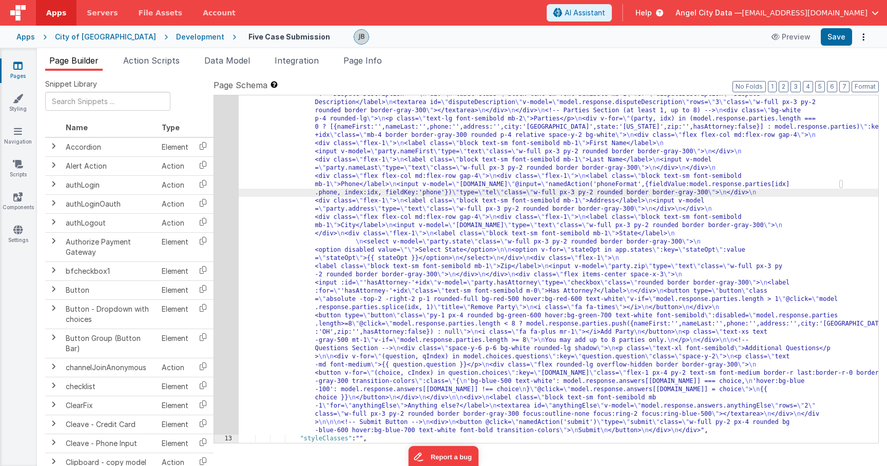
click at [230, 188] on div "12" at bounding box center [226, 131] width 25 height 607
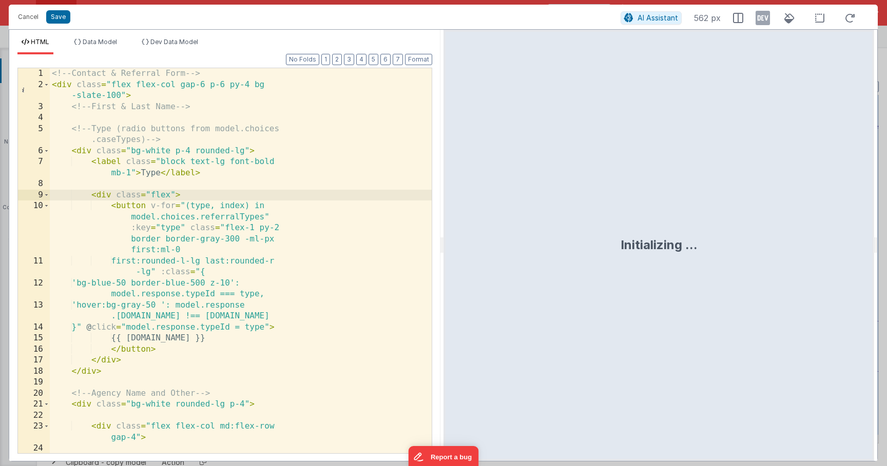
click at [212, 190] on div "<!-- Contact & Referral Form --> < div class = "flex flex-col gap-6 p-6 py-4 bg…" at bounding box center [241, 271] width 382 height 407
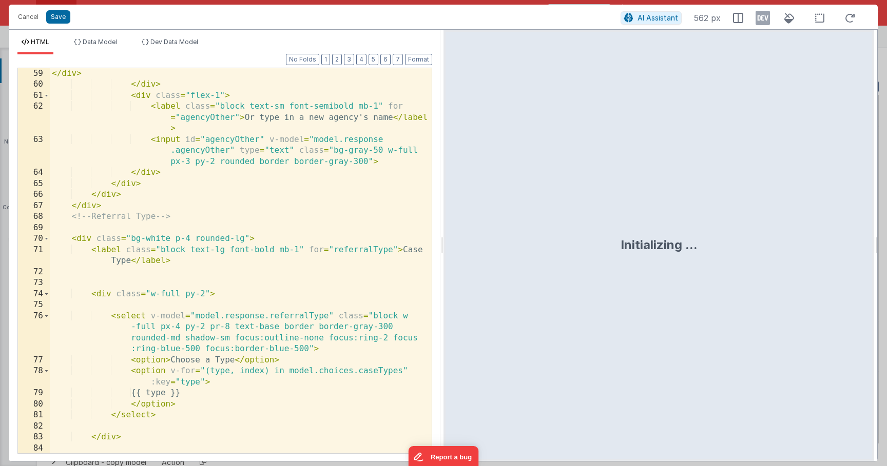
scroll to position [927, 0]
click at [344, 205] on div "</ div > </ div > < div class = "flex-1" > < label class = "block text-sm font-…" at bounding box center [241, 271] width 382 height 407
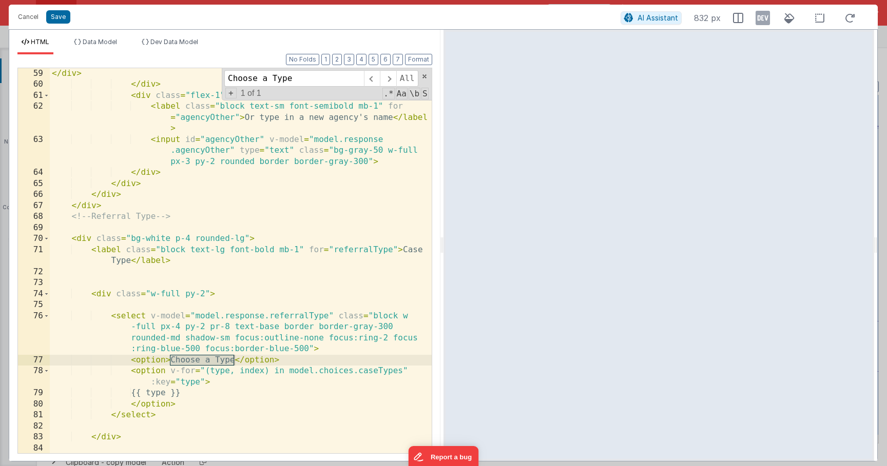
type input "Choose a Type"
click at [179, 304] on div "</ div > </ div > < div class = "flex-1" > < label class = "block text-sm font-…" at bounding box center [241, 271] width 382 height 407
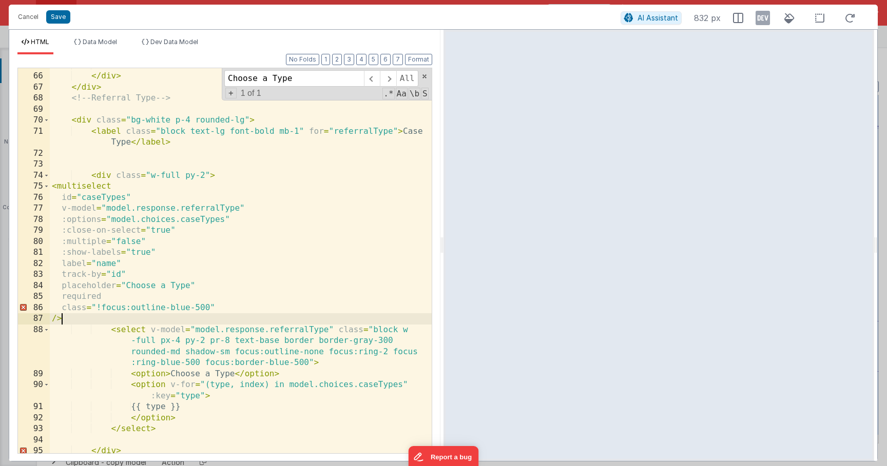
scroll to position [1077, 0]
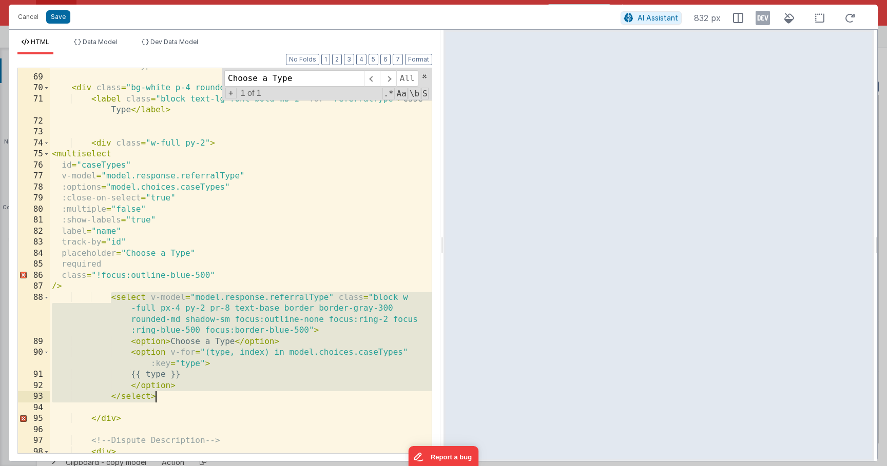
drag, startPoint x: 112, startPoint y: 298, endPoint x: 192, endPoint y: 397, distance: 127.3
click at [192, 397] on div "<!-- Referral Type --> < div class = "bg-white p-4 rounded-lg" > < label class …" at bounding box center [241, 264] width 382 height 407
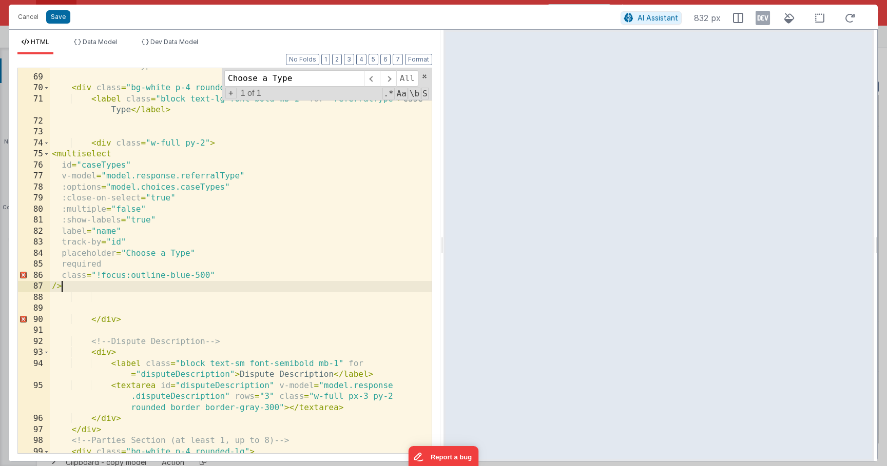
click at [69, 286] on div "<!-- Referral Type --> < div class = "bg-white p-4 rounded-lg" > < label class …" at bounding box center [241, 264] width 382 height 407
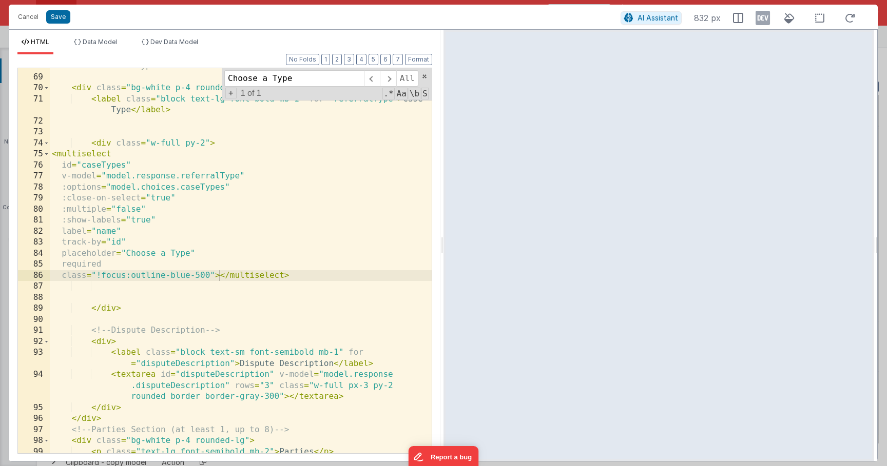
click at [281, 241] on div "<!-- Referral Type --> < div class = "bg-white p-4 rounded-lg" > < label class …" at bounding box center [241, 264] width 382 height 407
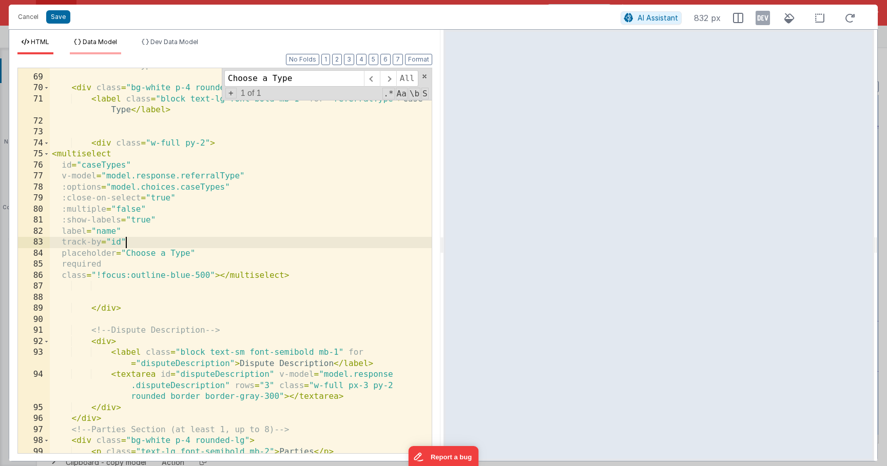
click at [92, 41] on span "Data Model" at bounding box center [100, 42] width 34 height 8
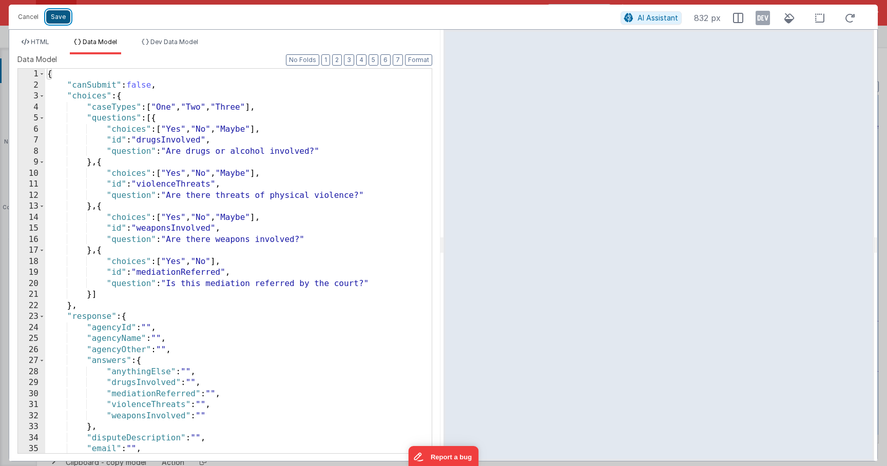
click at [57, 17] on button "Save" at bounding box center [58, 16] width 24 height 13
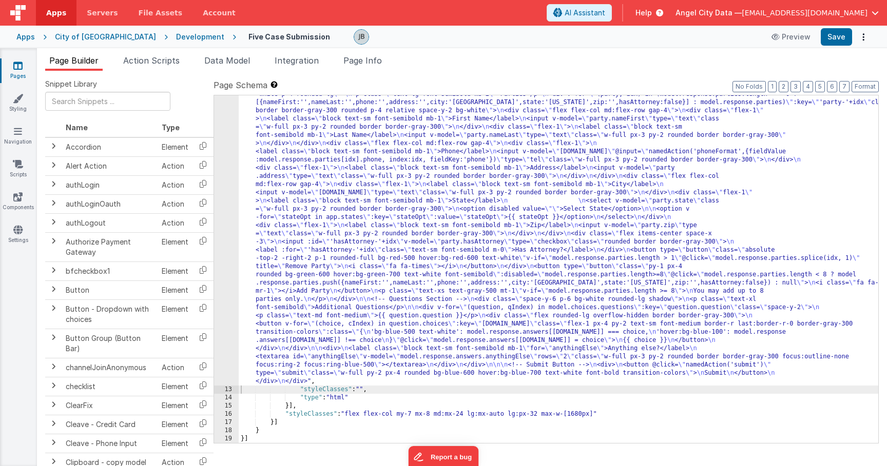
scroll to position [366, 0]
click at [829, 41] on button "Save" at bounding box center [835, 36] width 31 height 17
